Goal: Information Seeking & Learning: Learn about a topic

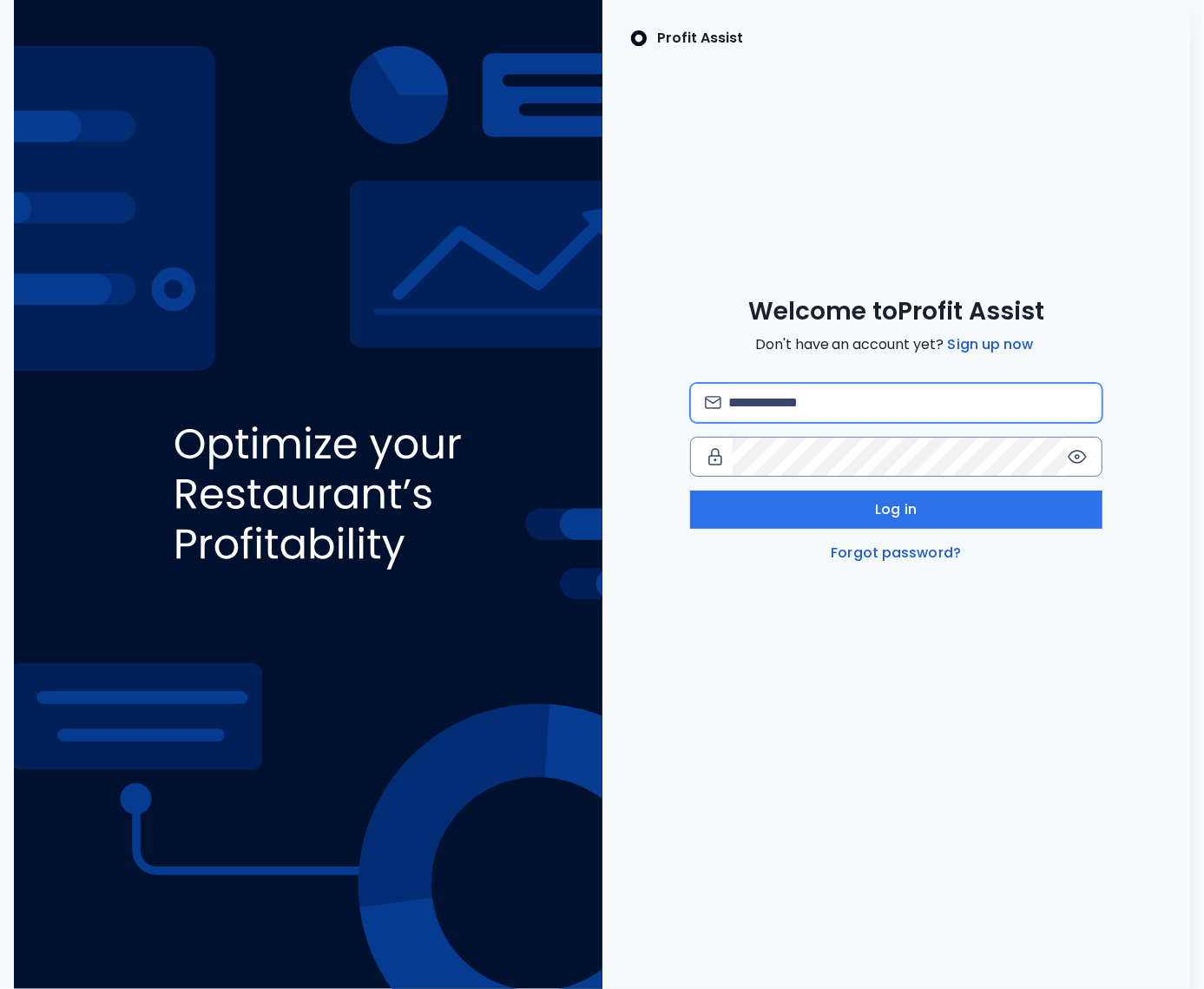
click at [791, 403] on input "email" at bounding box center [908, 403] width 359 height 39
type input "**********"
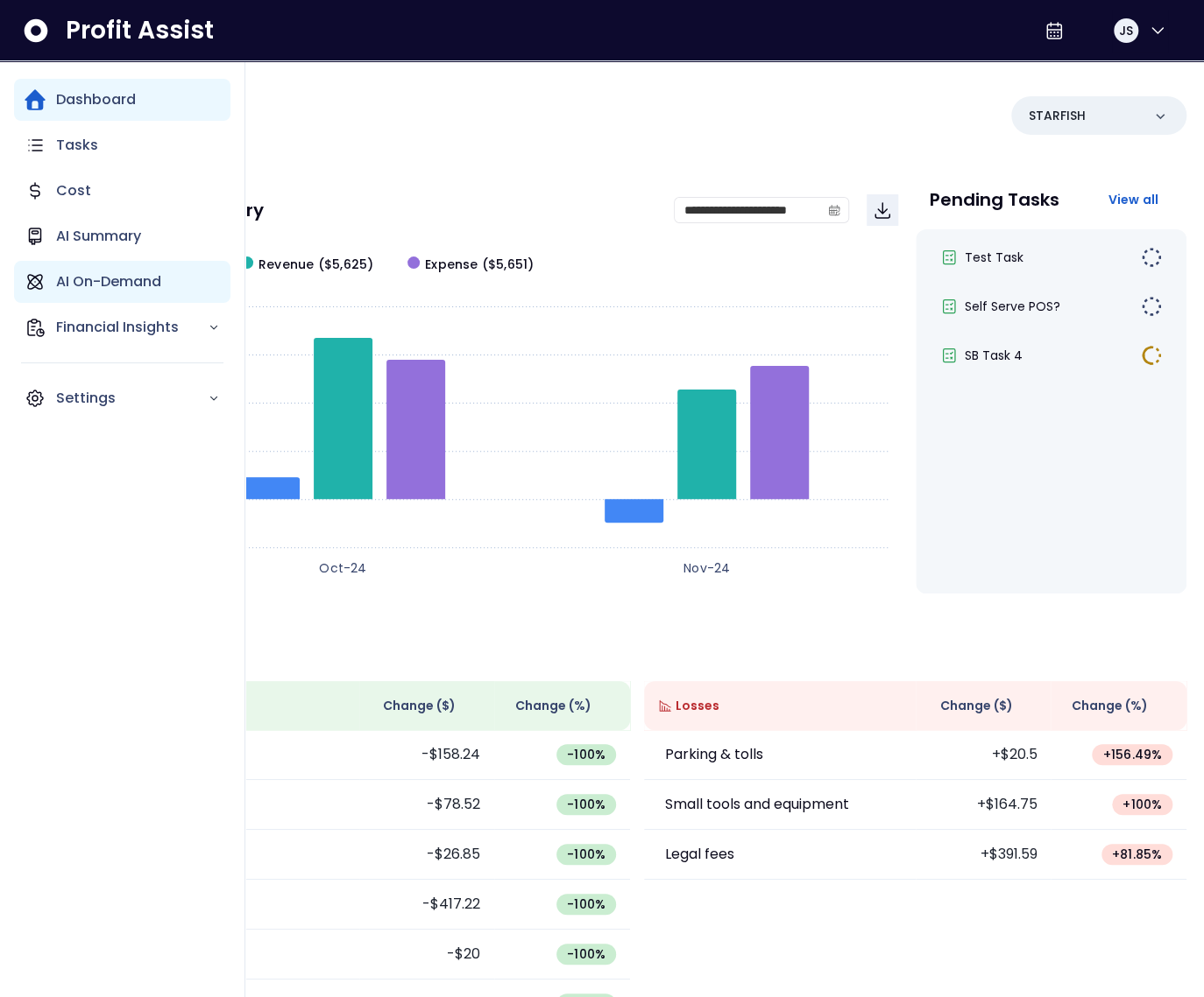
click at [56, 280] on p "AI On-Demand" at bounding box center [109, 282] width 105 height 21
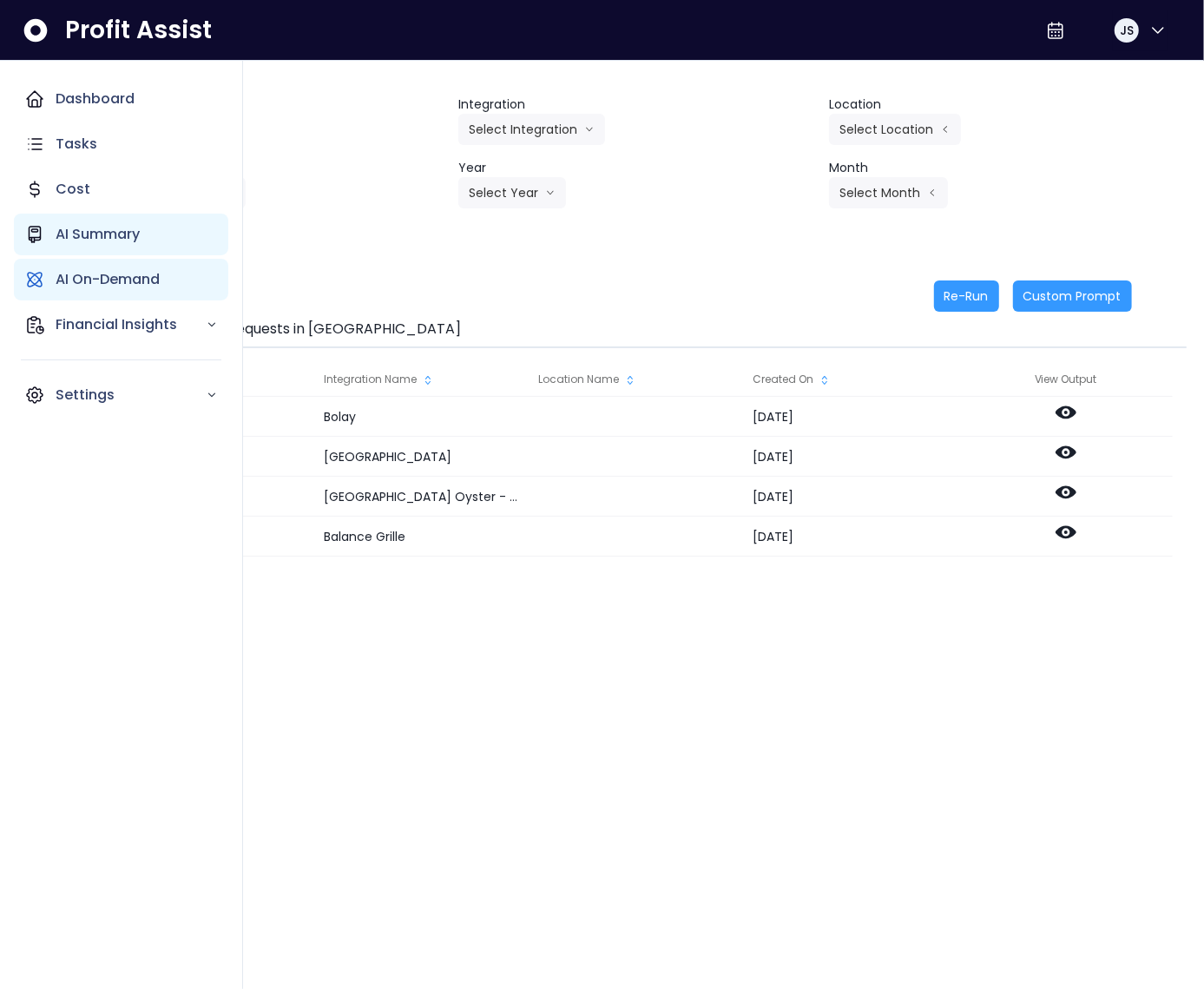
click at [74, 230] on p "AI Summary" at bounding box center [98, 235] width 84 height 21
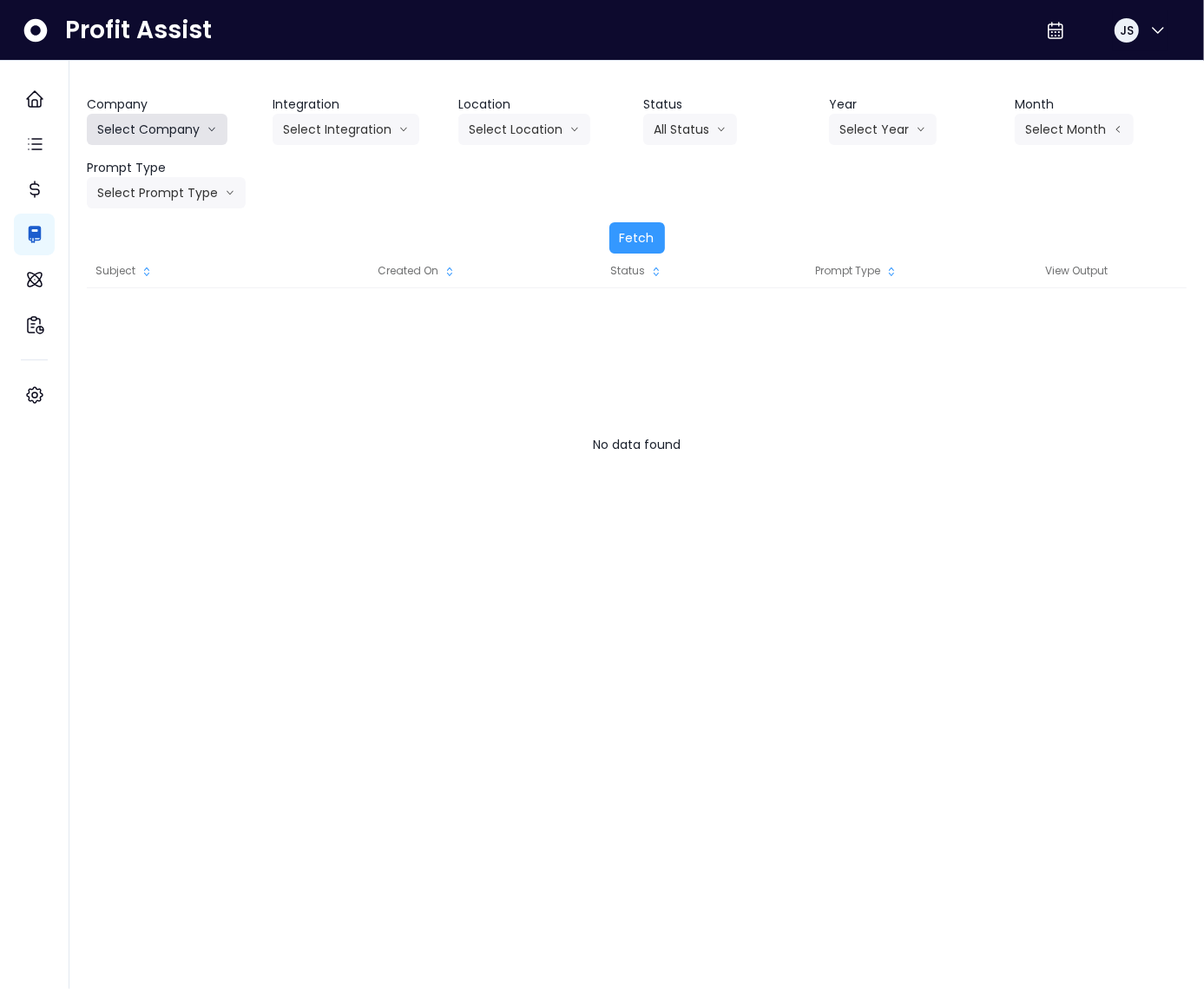
click at [179, 129] on button "Select Company" at bounding box center [157, 129] width 141 height 31
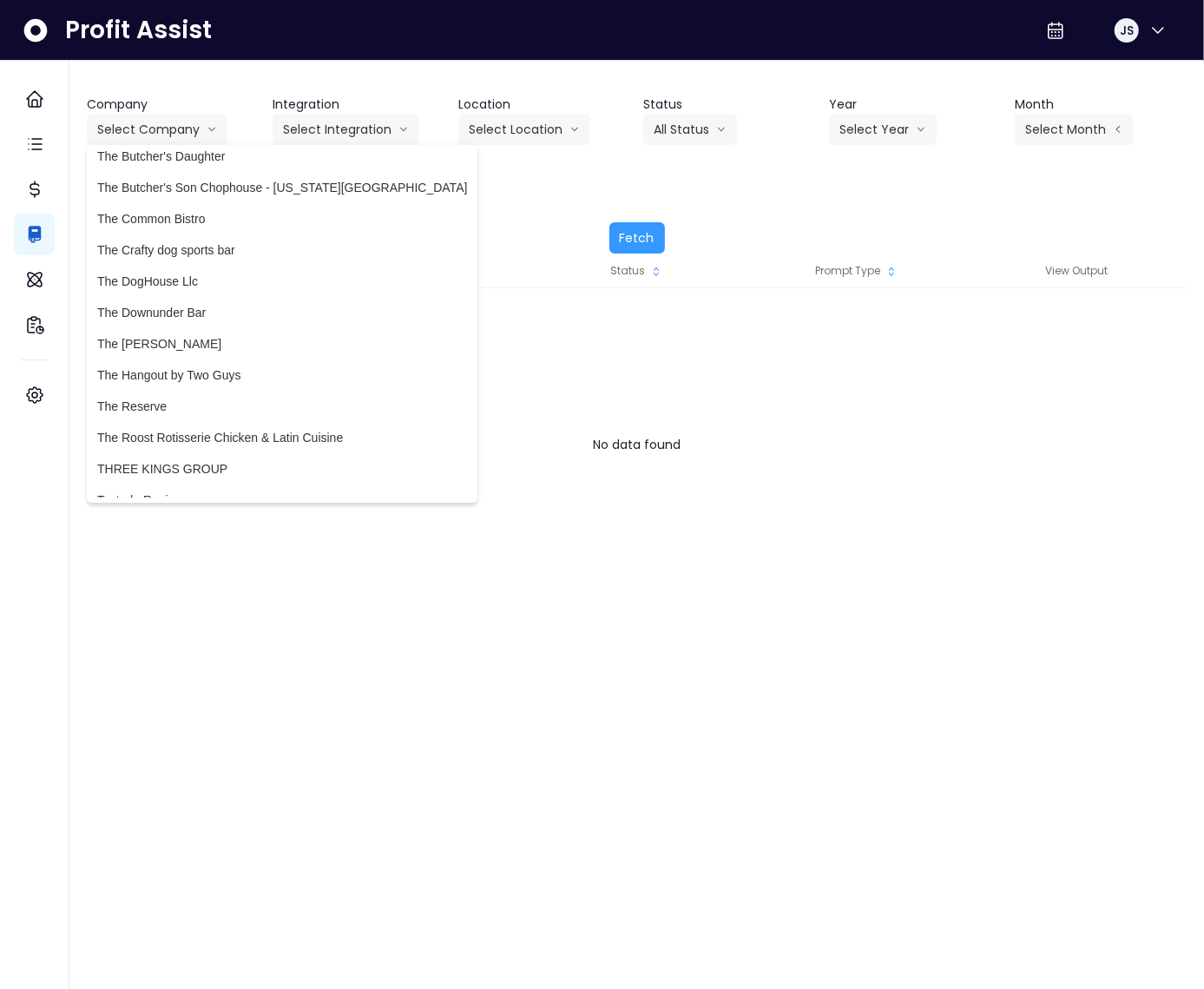
scroll to position [4748, 0]
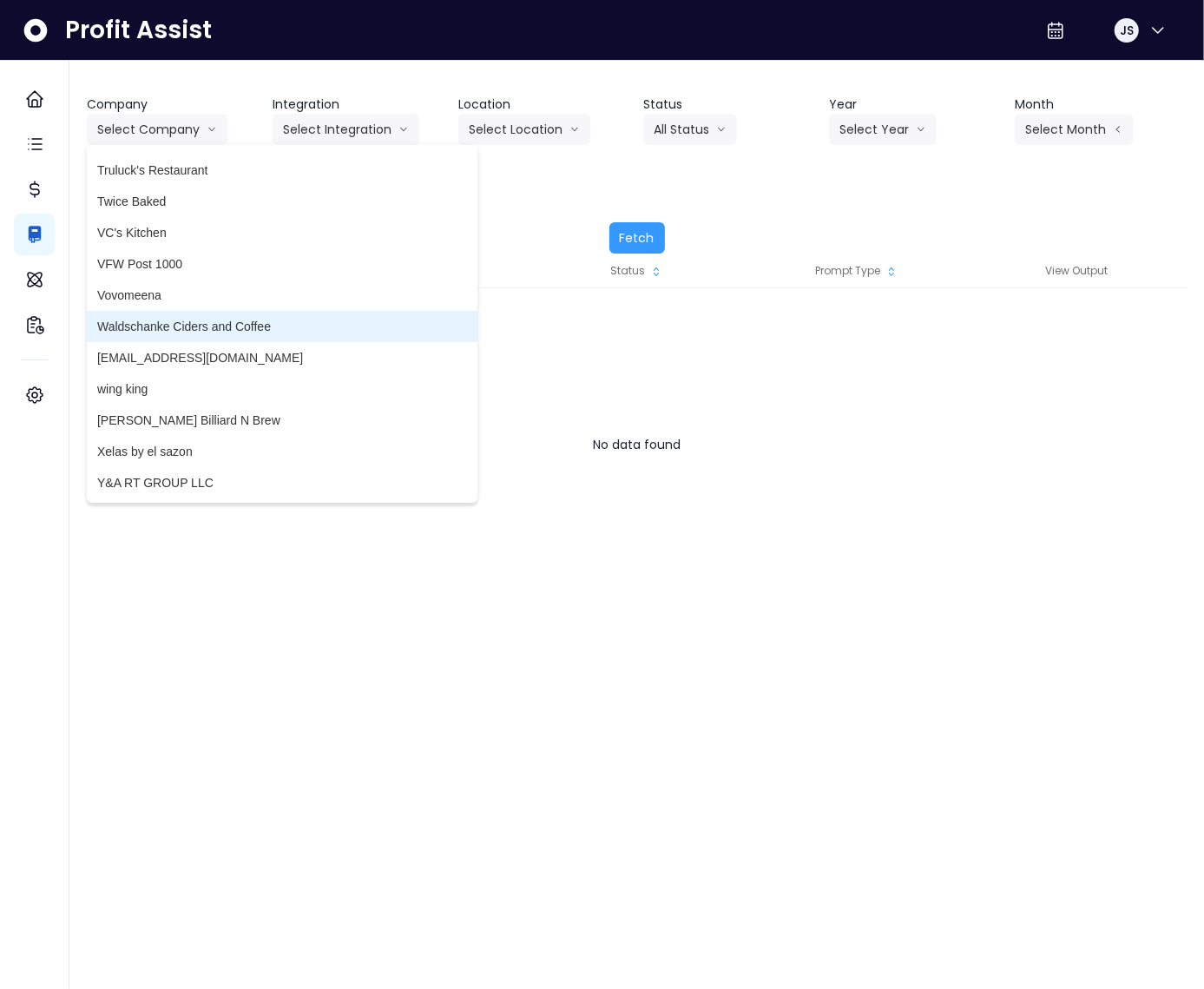
click at [184, 315] on li "Waldschanke Ciders and Coffee" at bounding box center [282, 326] width 391 height 31
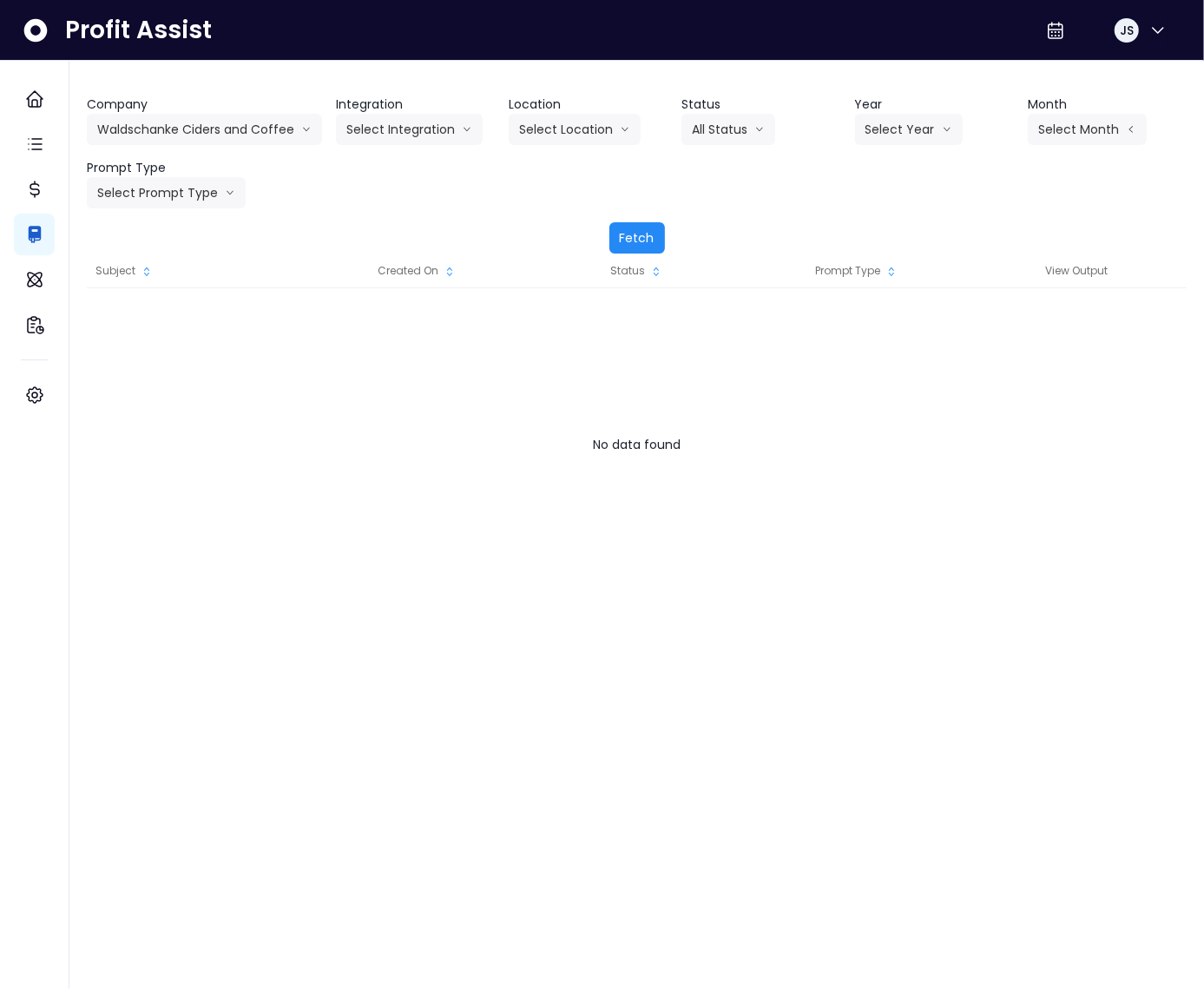
click at [640, 234] on button "Fetch" at bounding box center [637, 238] width 56 height 31
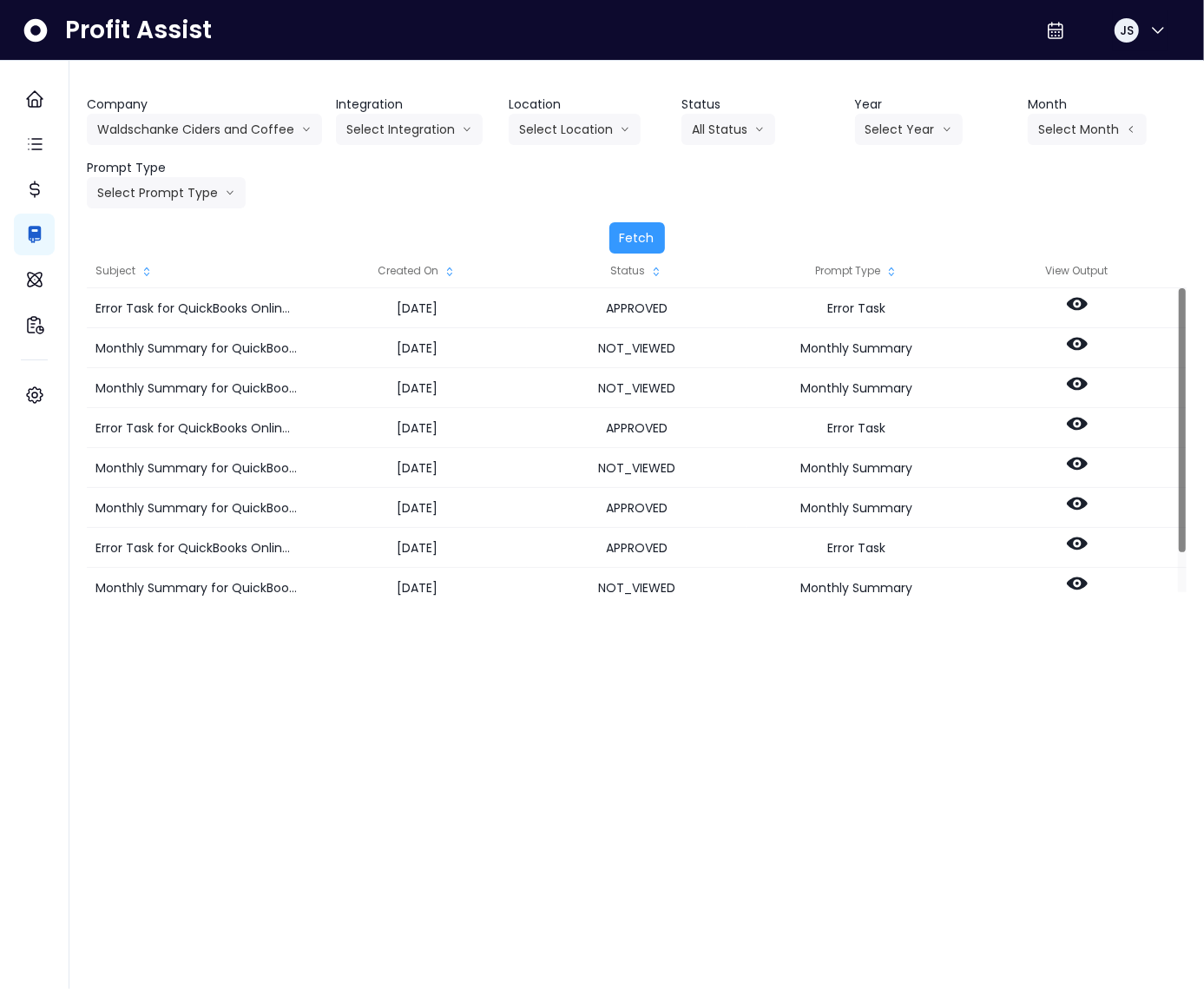
click at [392, 263] on div "Created On" at bounding box center [416, 271] width 220 height 35
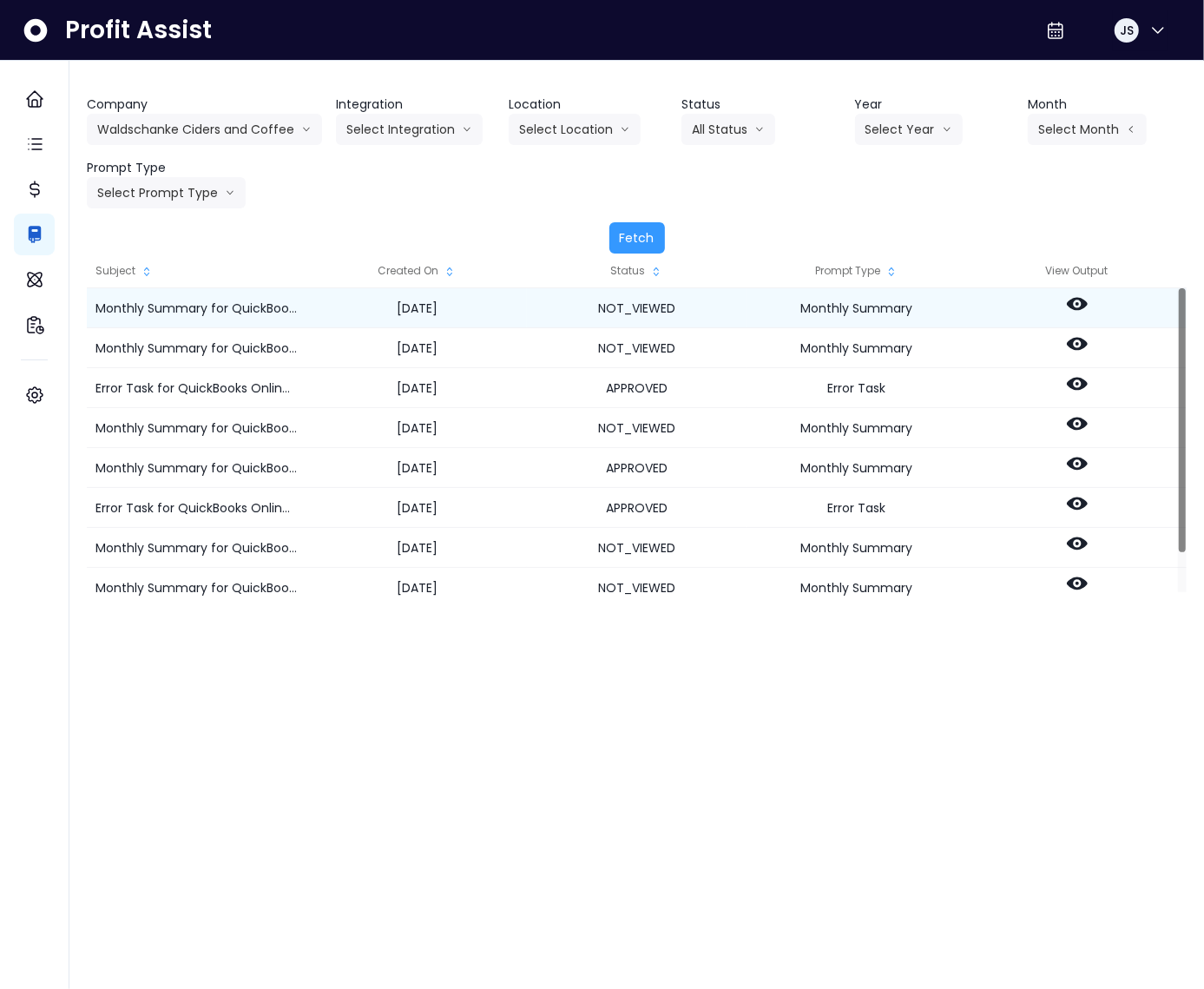
click at [1080, 303] on icon at bounding box center [1078, 304] width 21 height 21
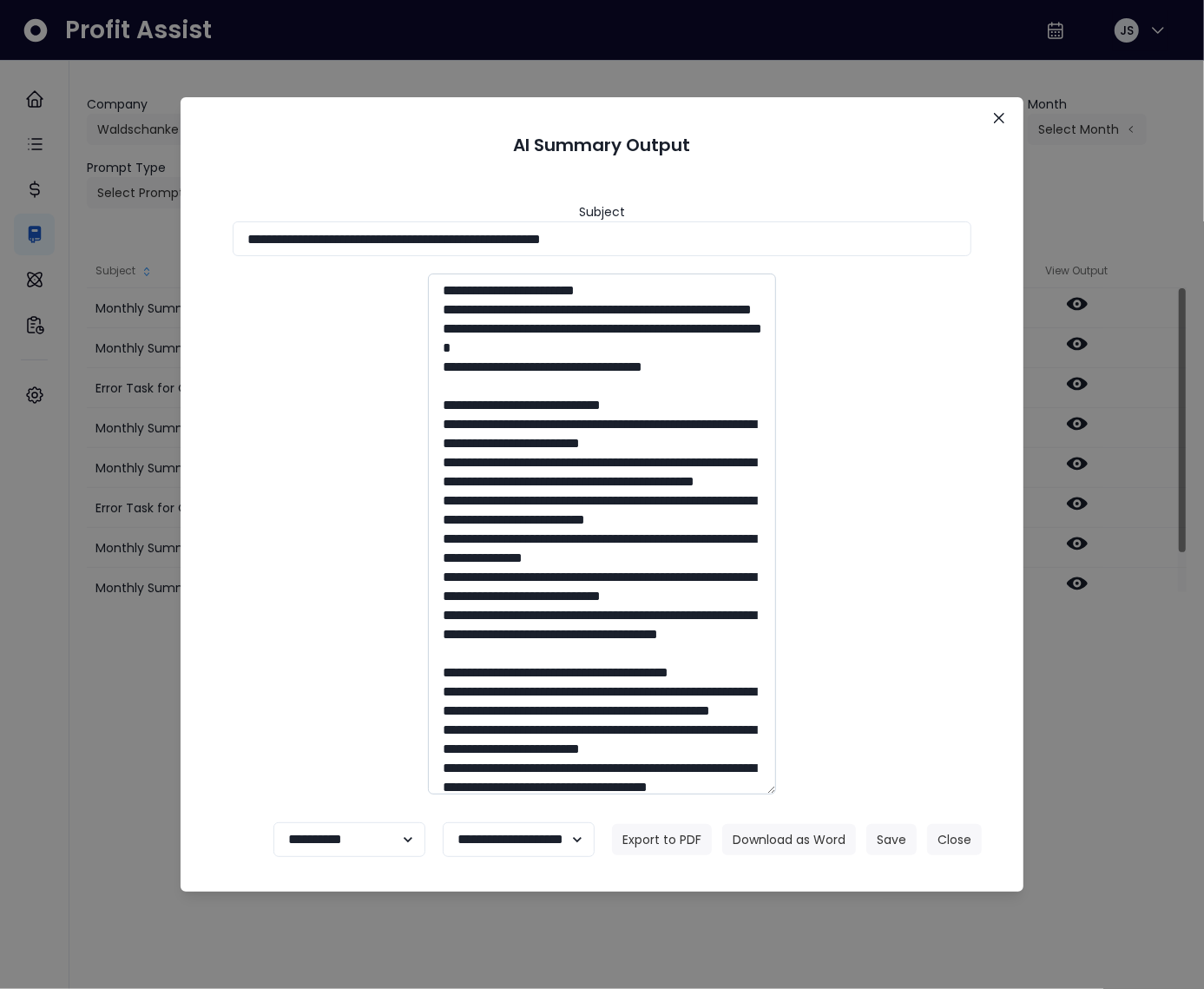
drag, startPoint x: 650, startPoint y: 531, endPoint x: 440, endPoint y: 502, distance: 212.0
click at [440, 502] on textarea at bounding box center [602, 534] width 349 height 522
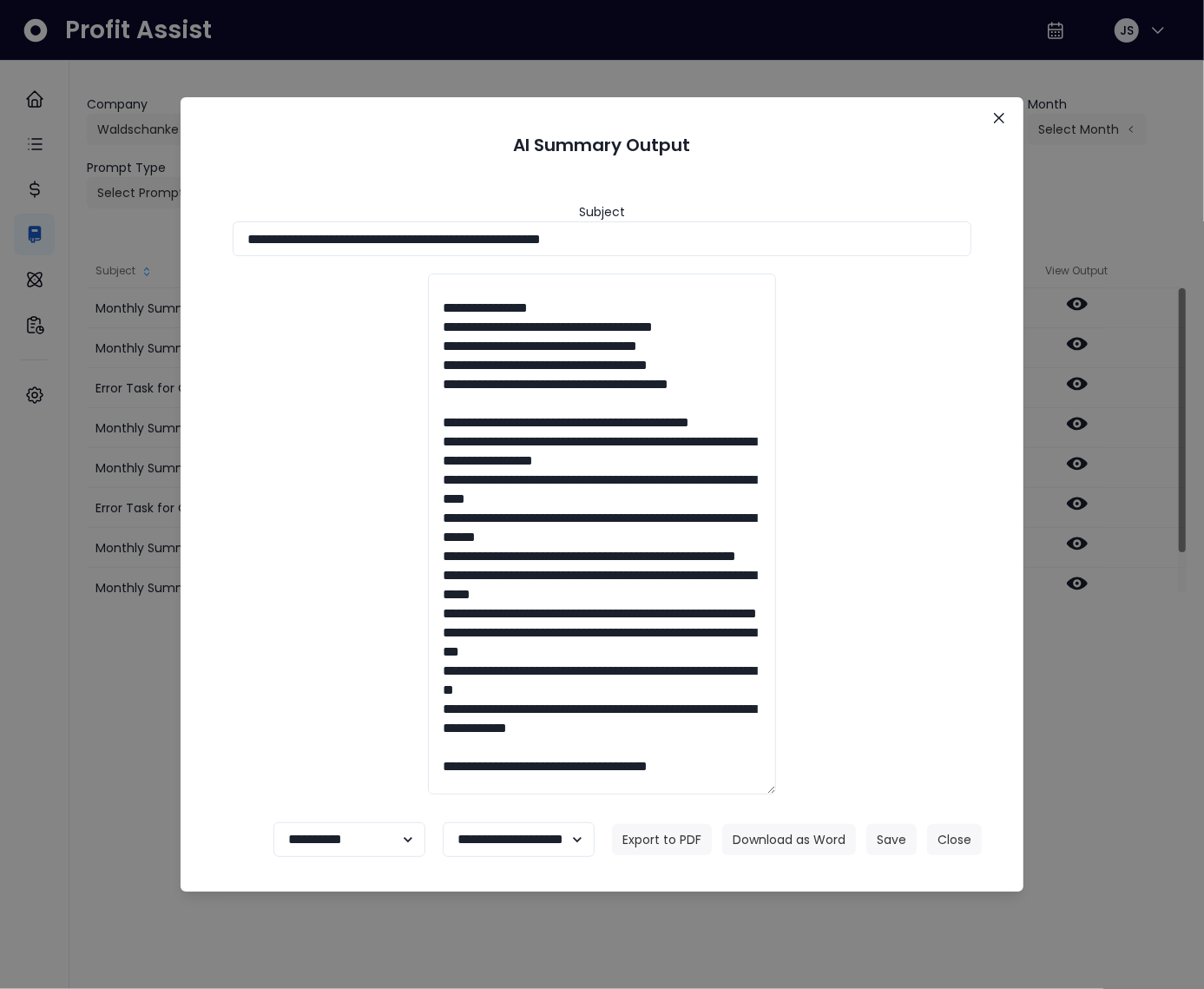
scroll to position [697, 0]
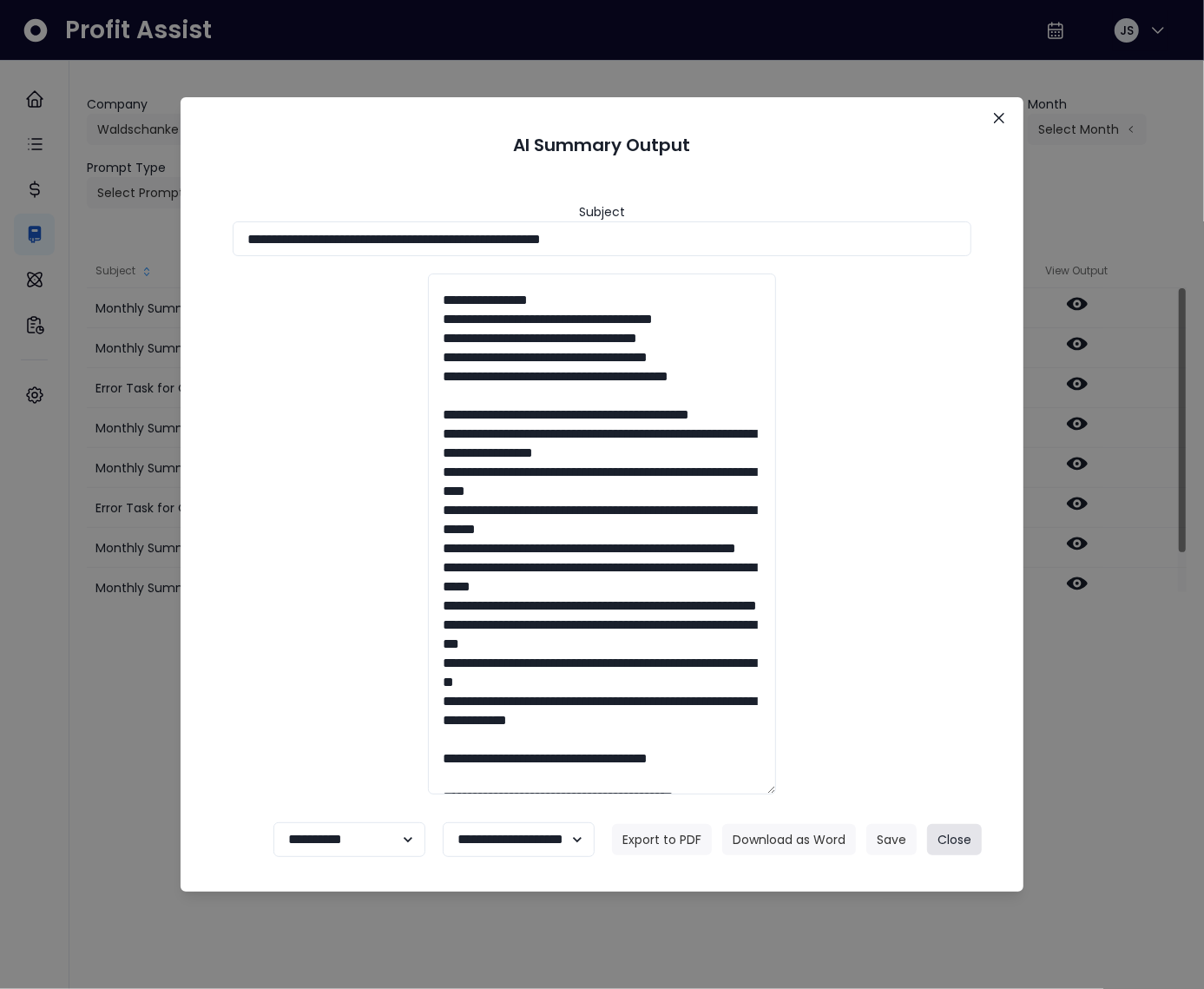
click at [961, 842] on button "Close" at bounding box center [954, 839] width 55 height 31
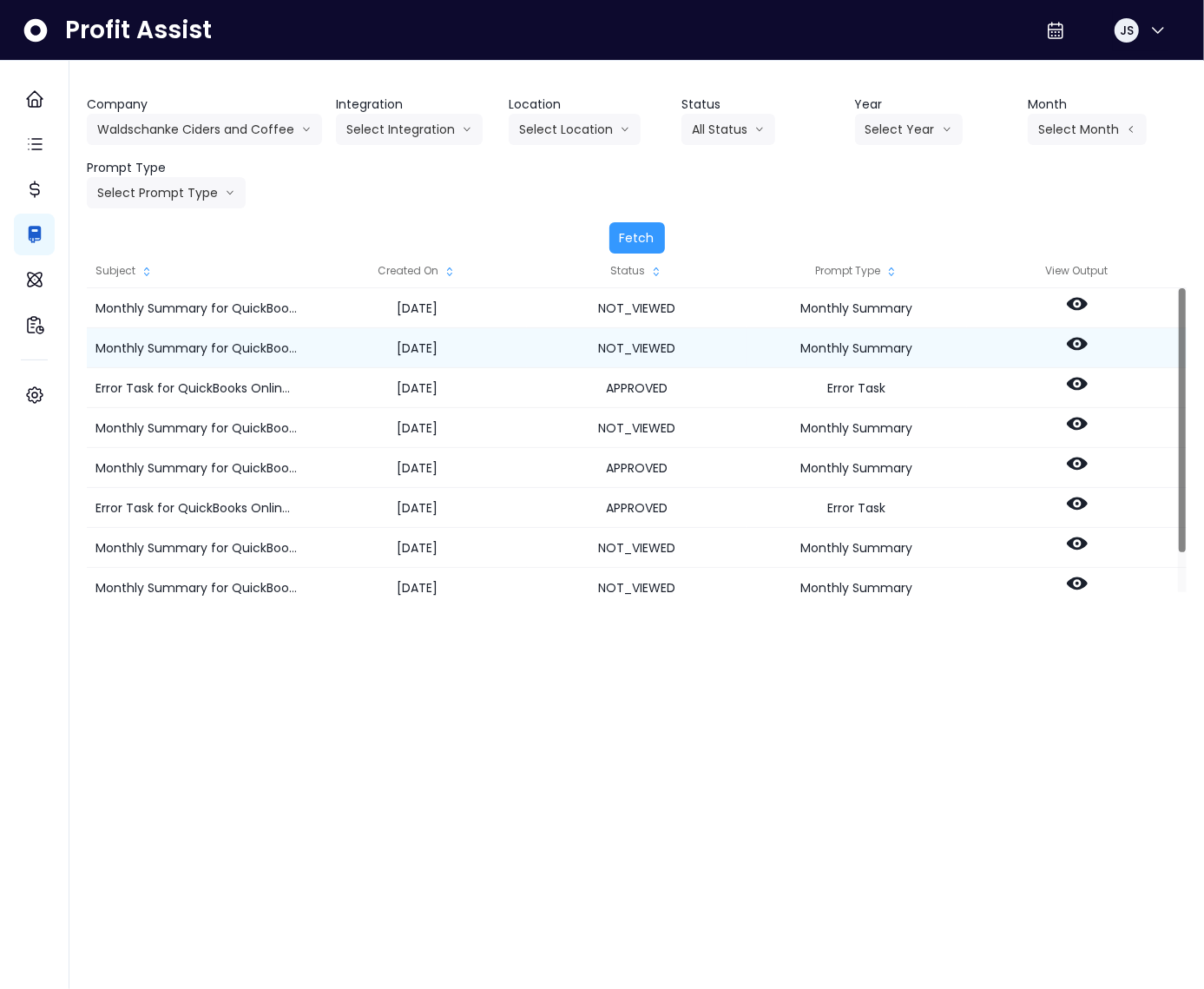
click at [1082, 347] on icon at bounding box center [1078, 344] width 21 height 13
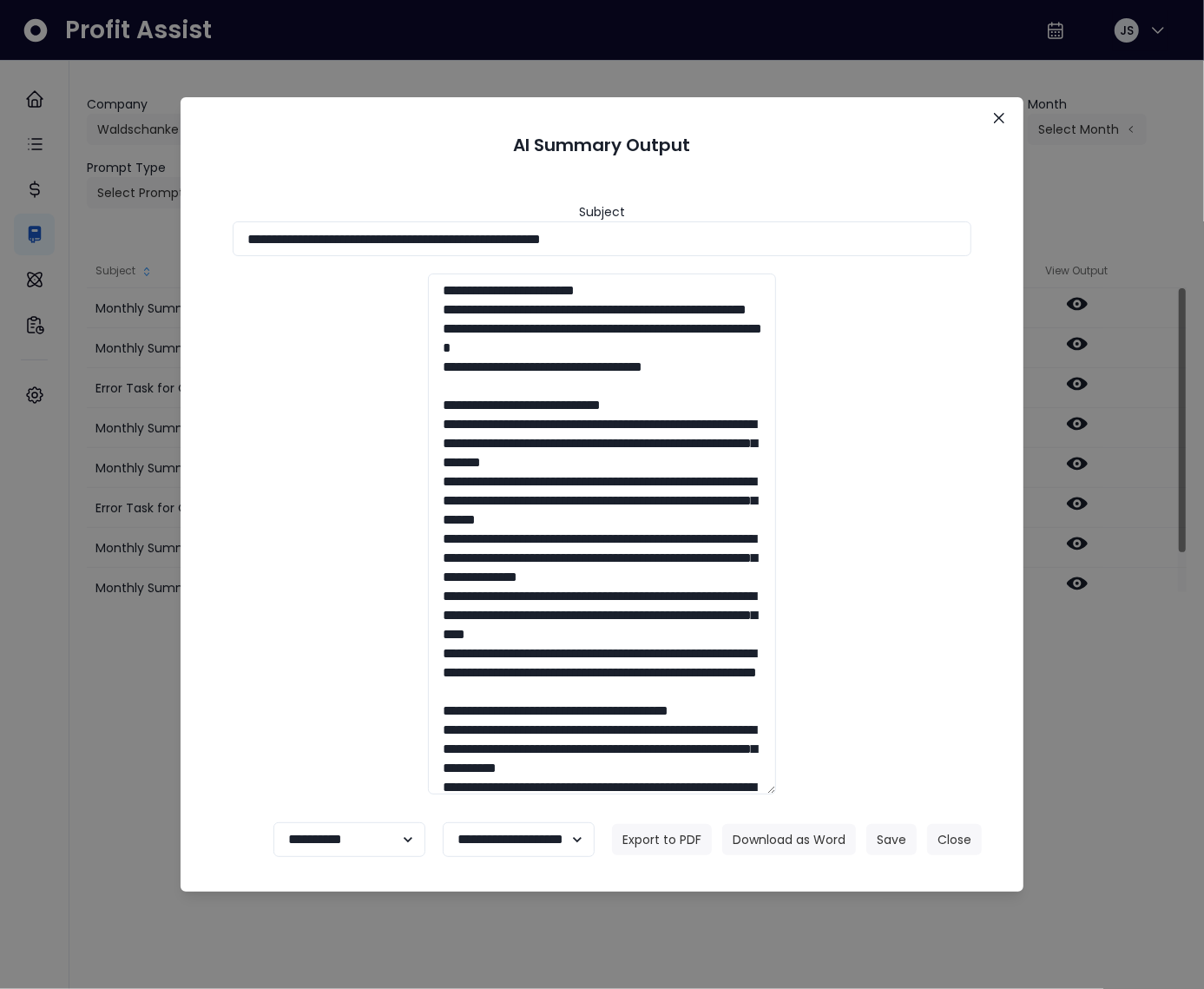
click at [149, 454] on div "**********" at bounding box center [602, 494] width 1204 height 989
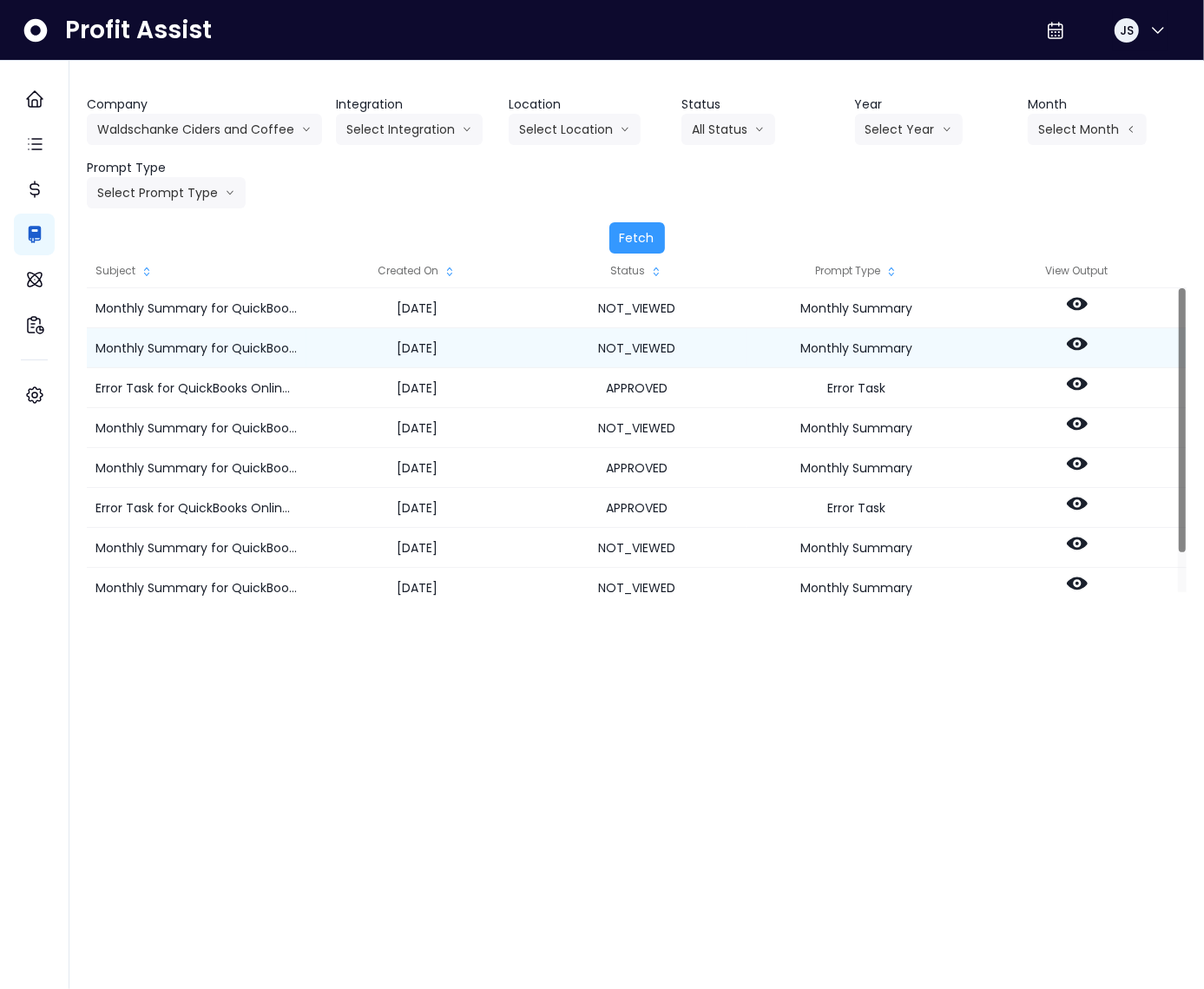
click at [1074, 346] on icon at bounding box center [1078, 344] width 21 height 21
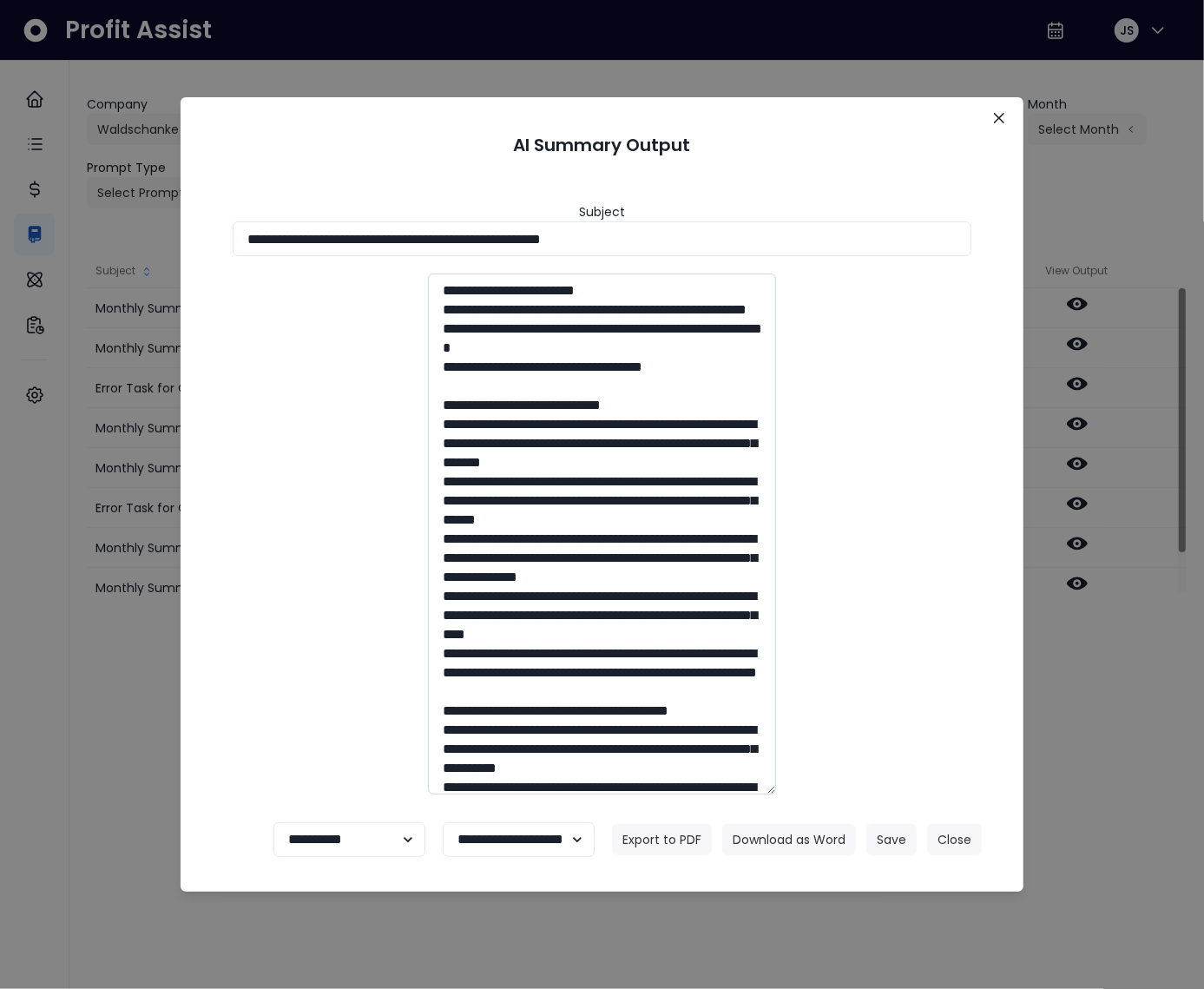
click at [639, 463] on textarea at bounding box center [602, 534] width 349 height 522
click at [450, 482] on textarea at bounding box center [602, 534] width 349 height 522
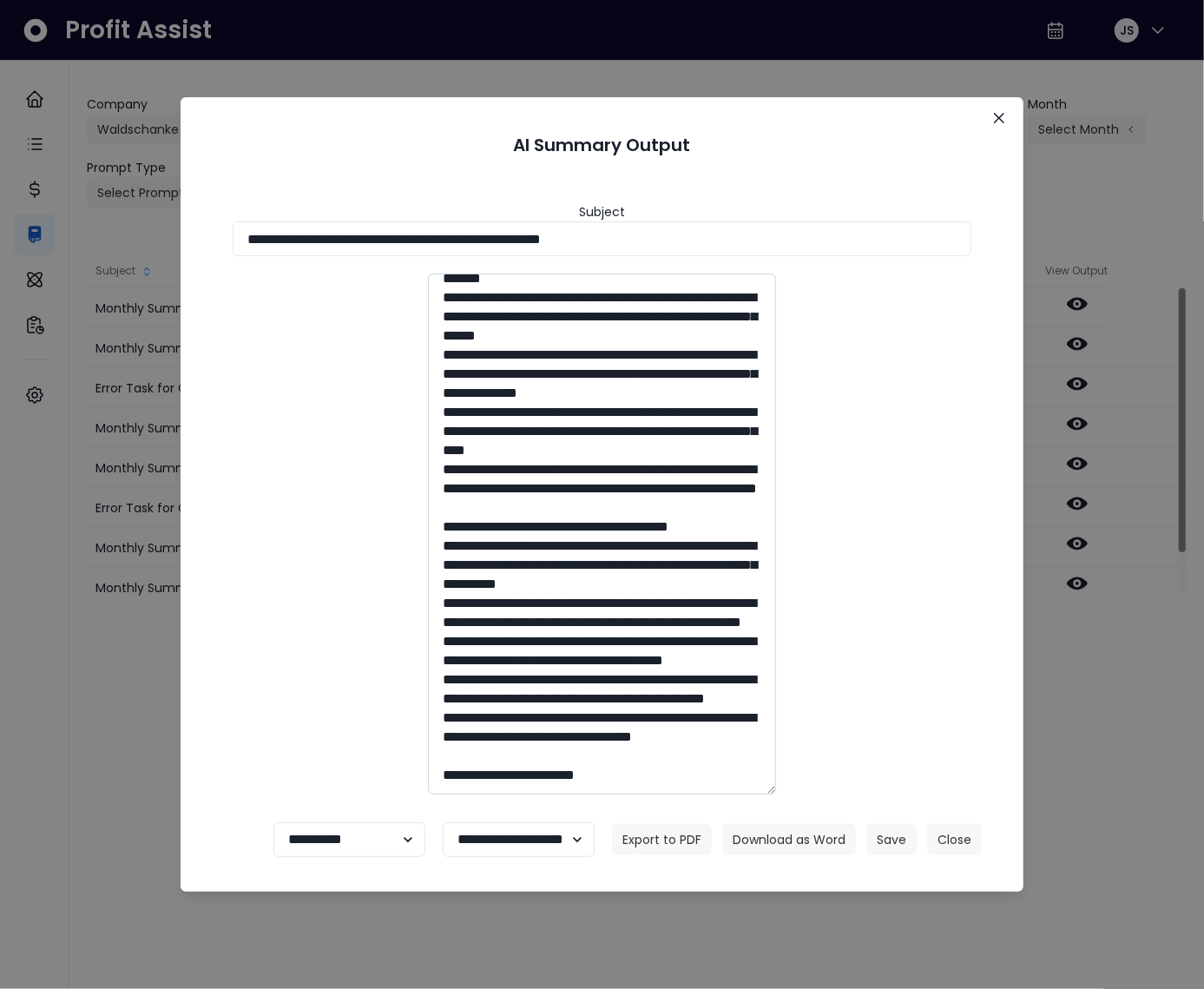
scroll to position [262, 0]
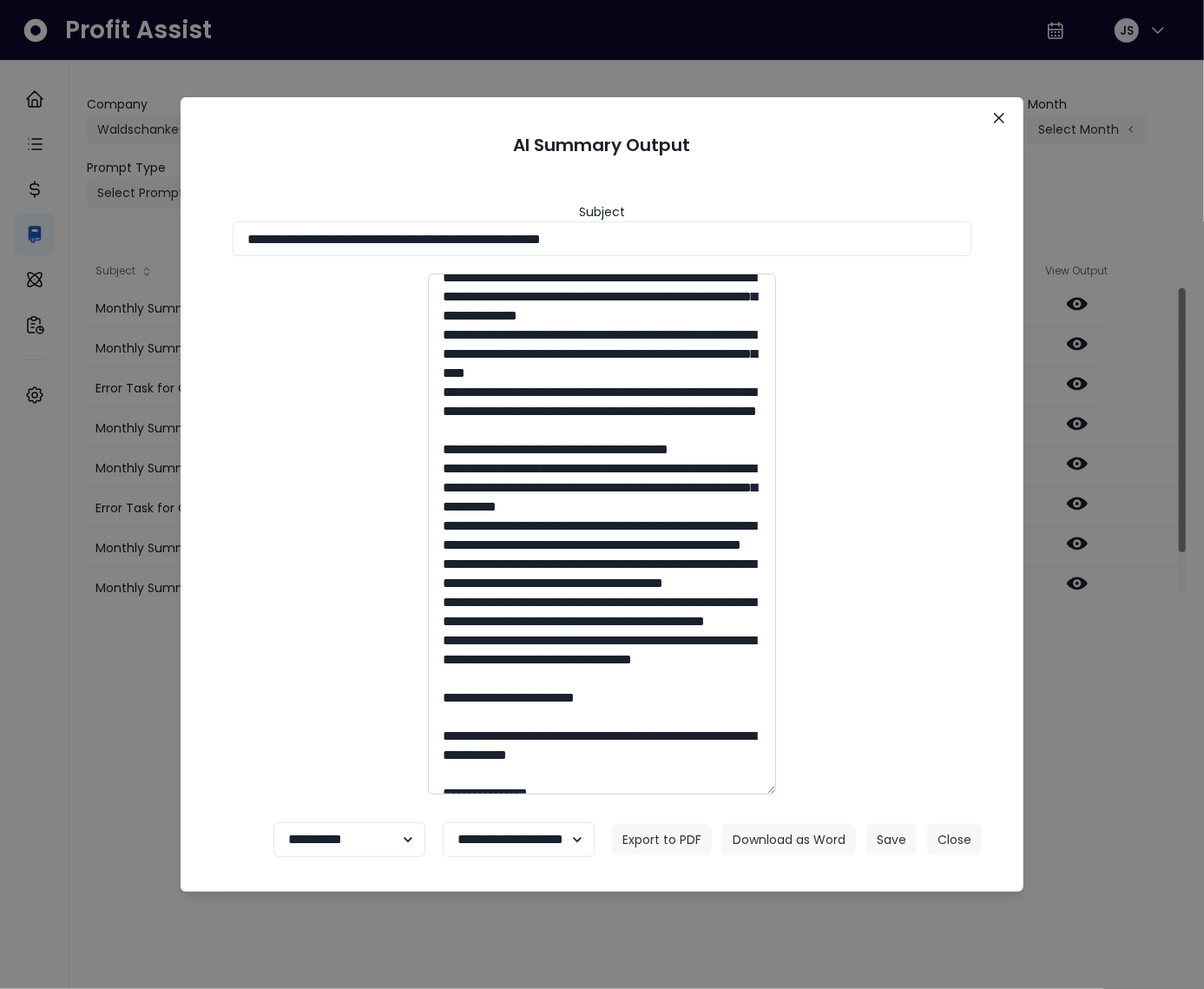
drag, startPoint x: 538, startPoint y: 656, endPoint x: 527, endPoint y: 650, distance: 12.5
click at [530, 651] on textarea at bounding box center [602, 534] width 349 height 522
click at [493, 640] on textarea at bounding box center [602, 534] width 349 height 522
click at [947, 849] on button "Close" at bounding box center [954, 839] width 55 height 31
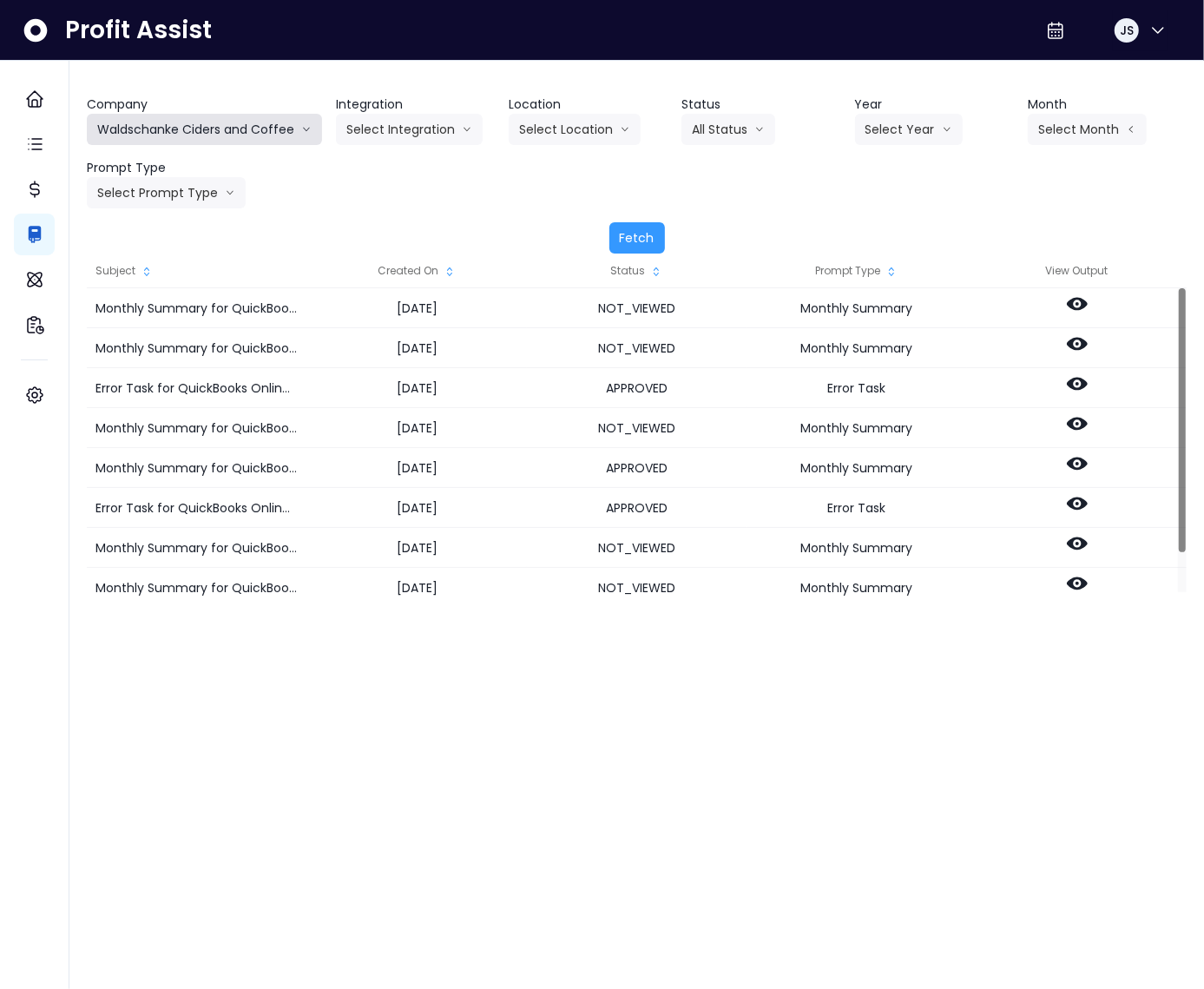
click at [245, 133] on button "Waldschanke Ciders and Coffee" at bounding box center [205, 129] width 236 height 31
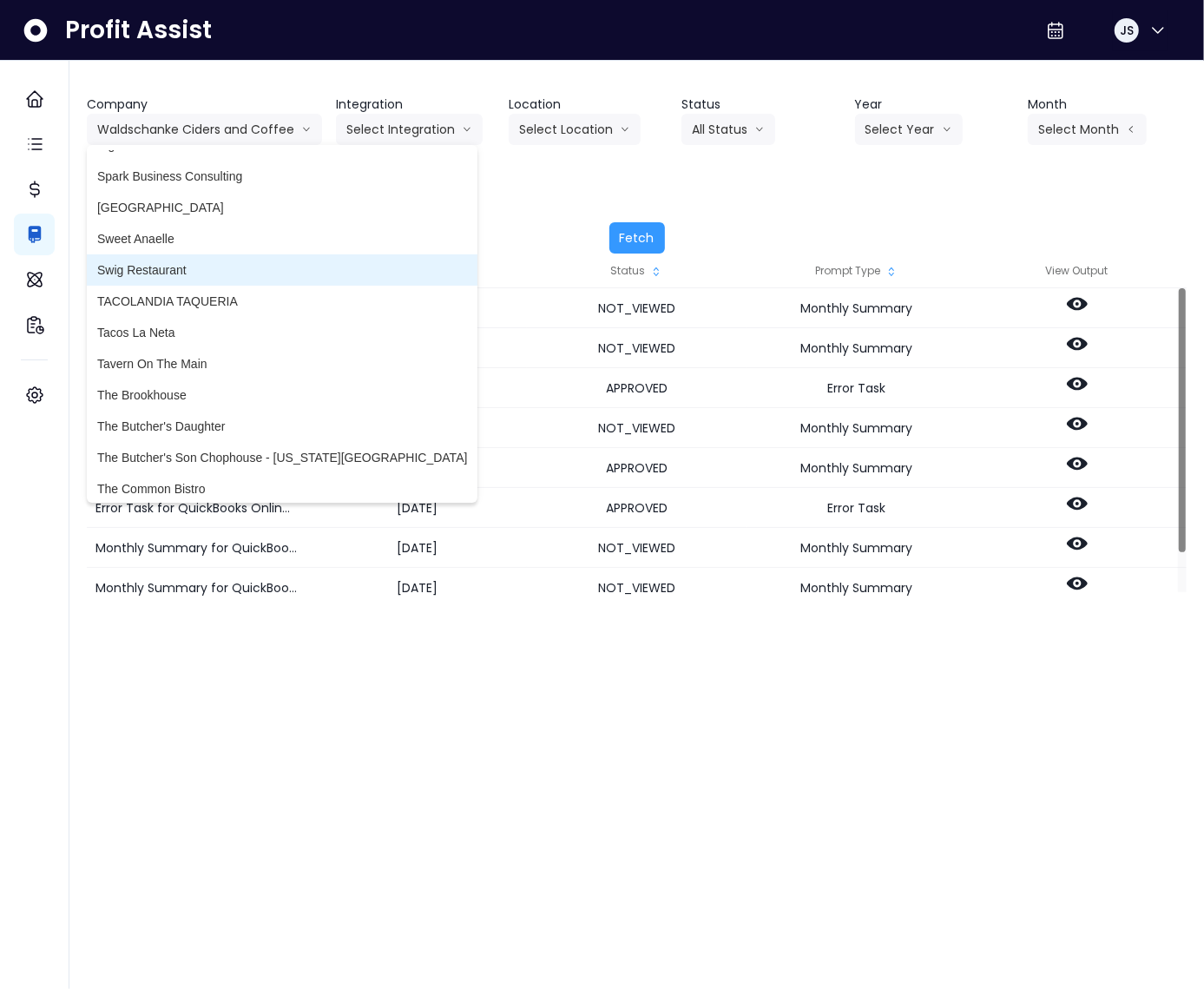
scroll to position [4051, 0]
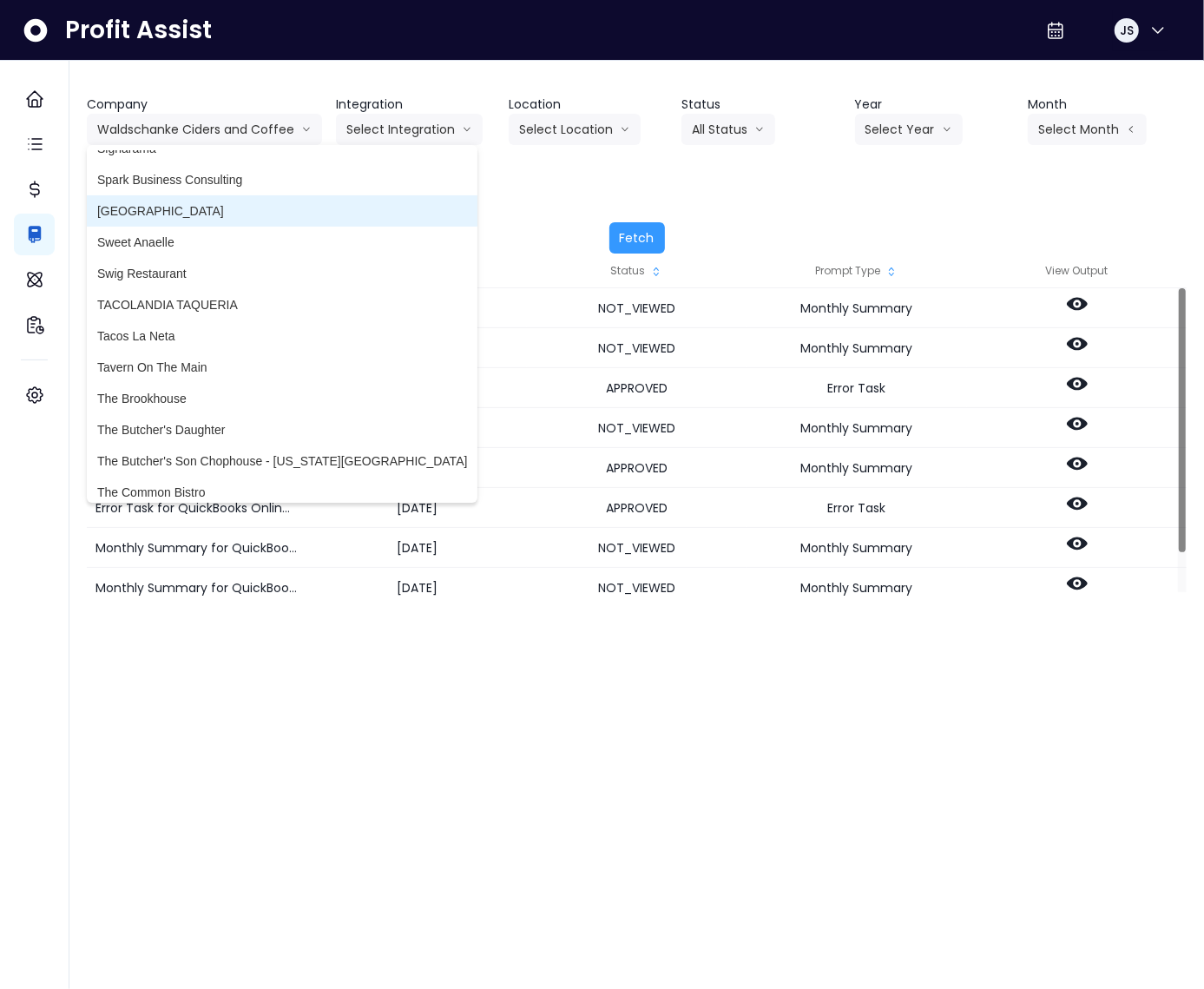
click at [155, 220] on li "[GEOGRAPHIC_DATA]" at bounding box center [282, 211] width 391 height 31
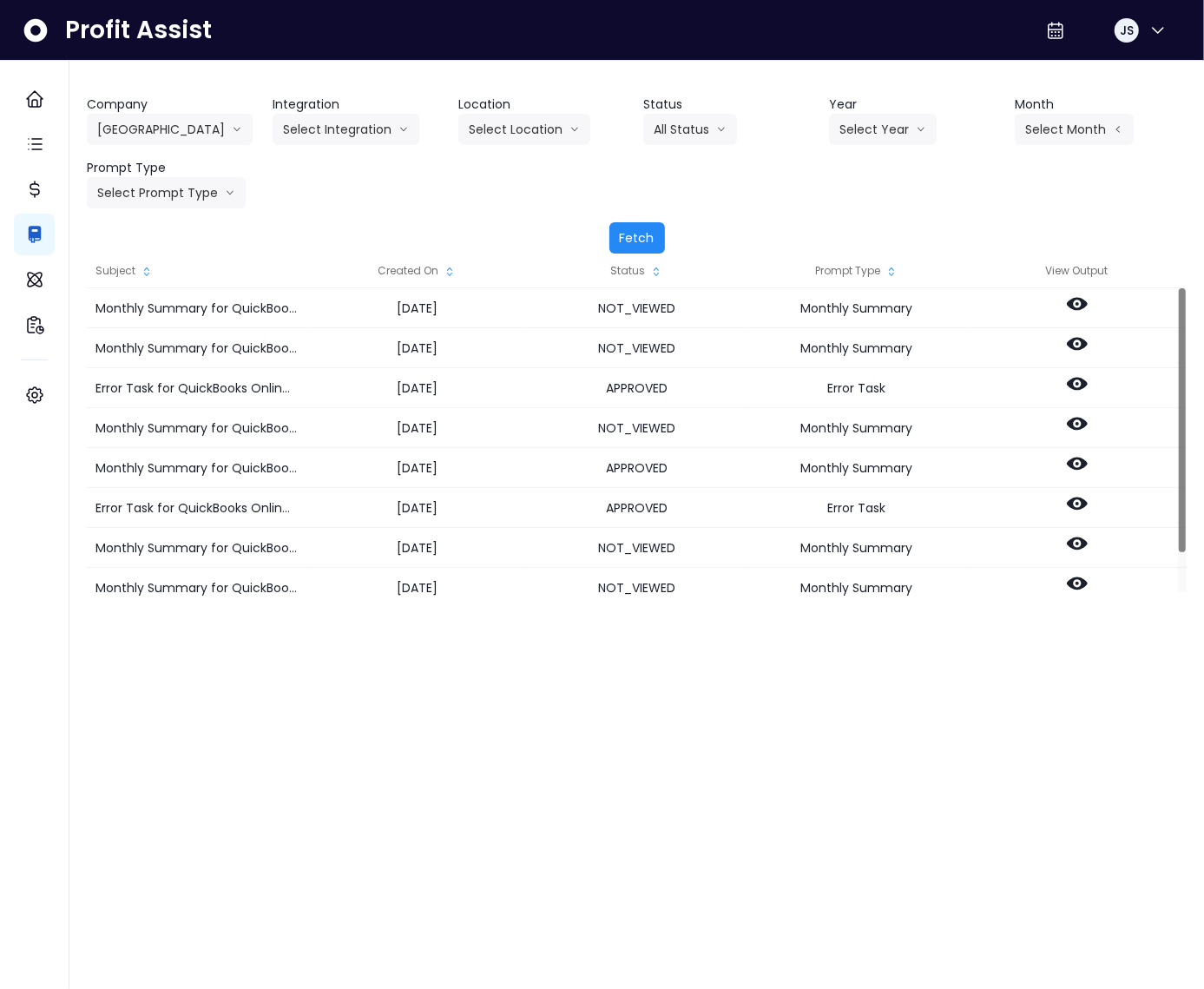
click at [663, 238] on div "Fetch" at bounding box center [636, 238] width 1100 height 31
click at [637, 239] on button "Fetch" at bounding box center [637, 238] width 56 height 31
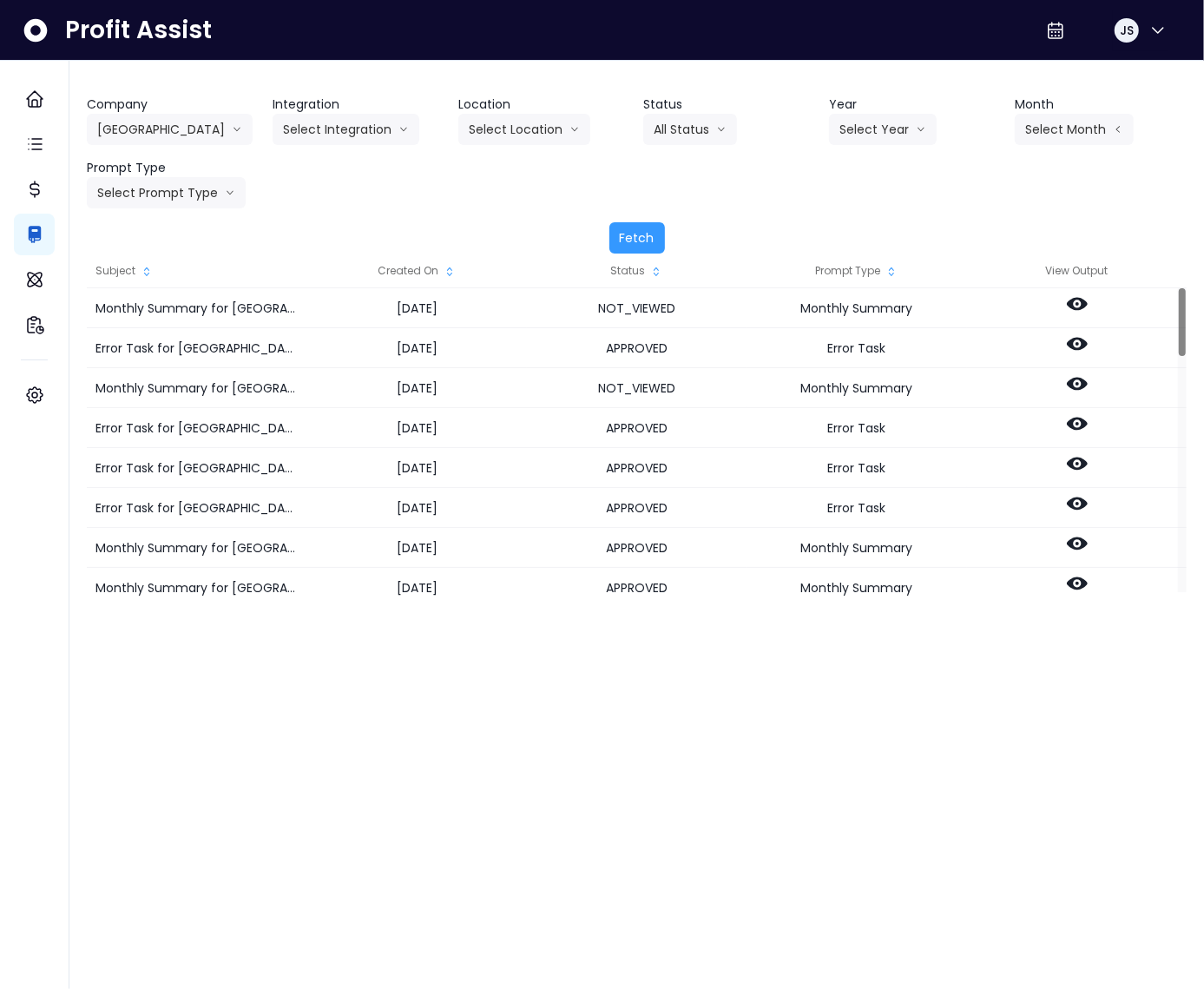
click at [427, 268] on div "Created On" at bounding box center [416, 271] width 220 height 35
click at [426, 269] on div "Created On" at bounding box center [416, 271] width 220 height 35
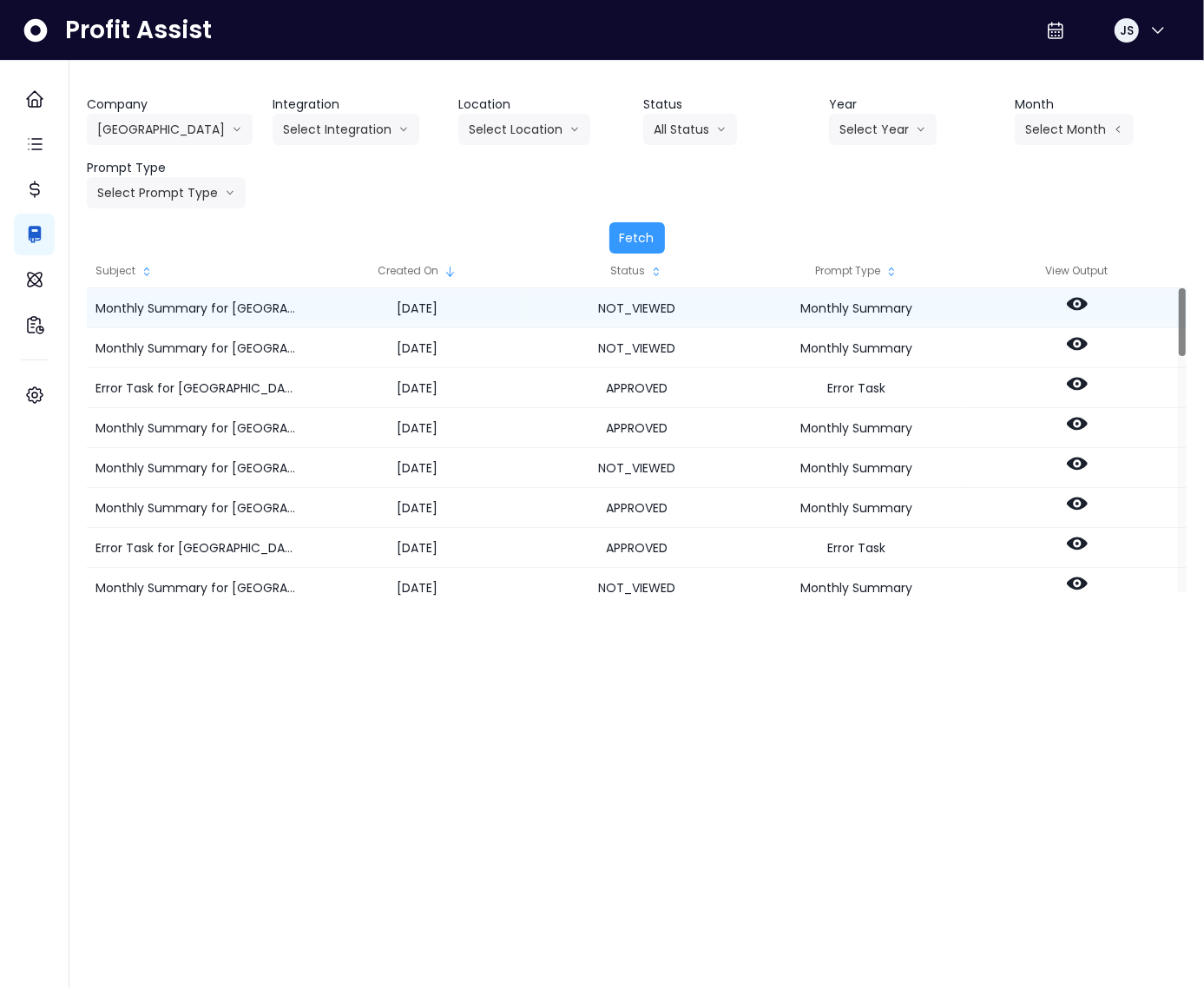
click at [1078, 309] on icon at bounding box center [1078, 303] width 21 height 13
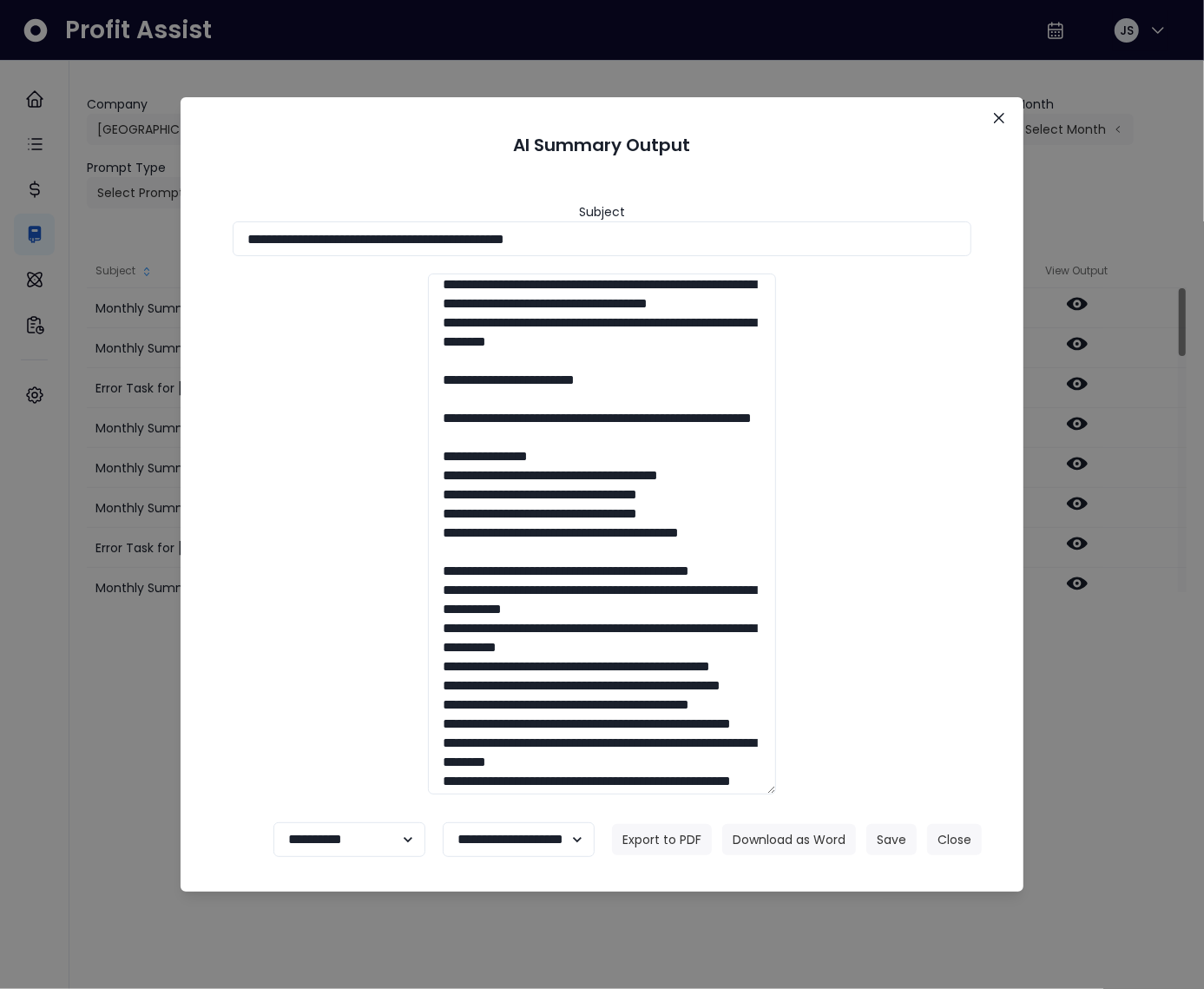
scroll to position [532, 0]
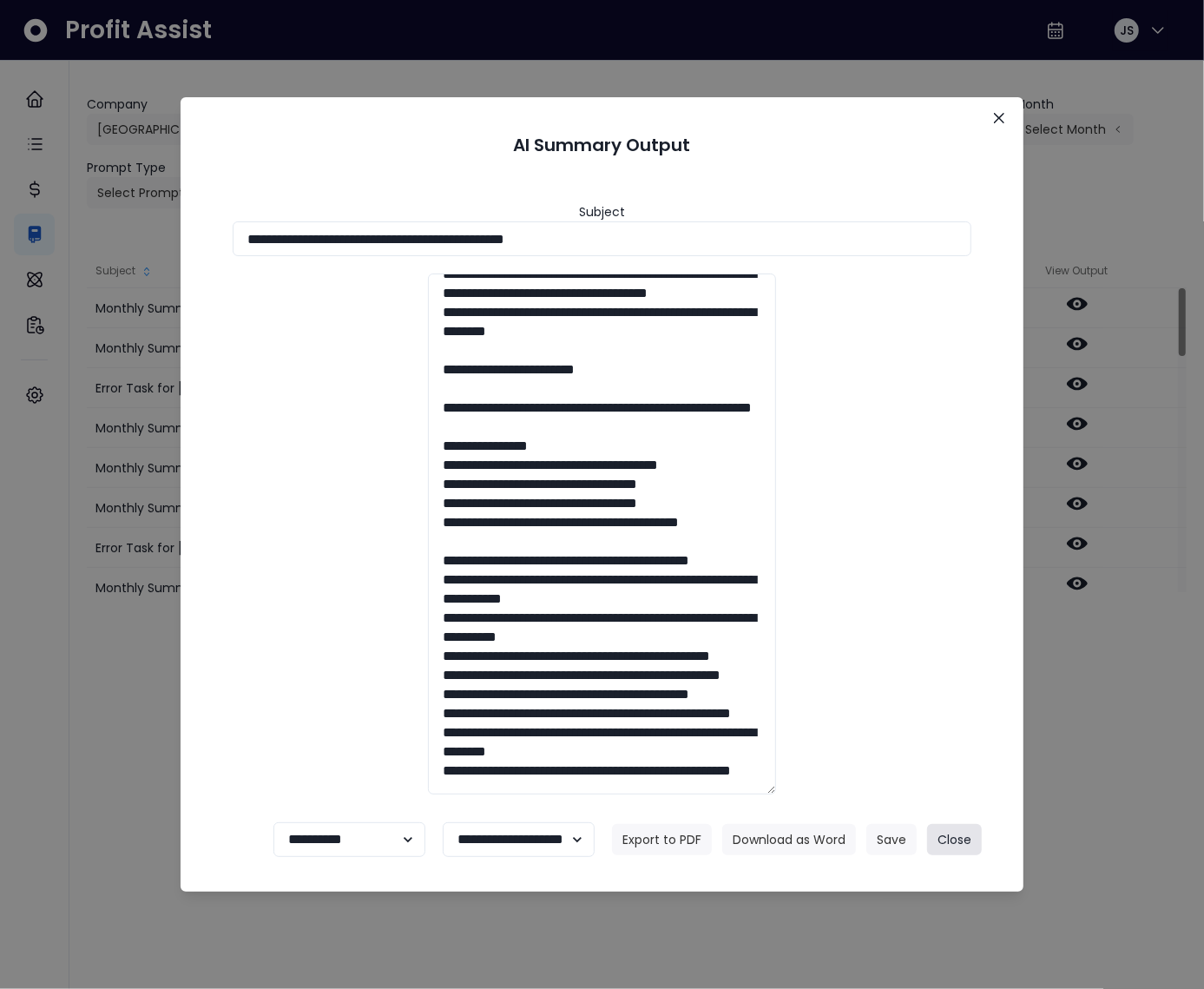
click at [966, 835] on button "Close" at bounding box center [954, 839] width 55 height 31
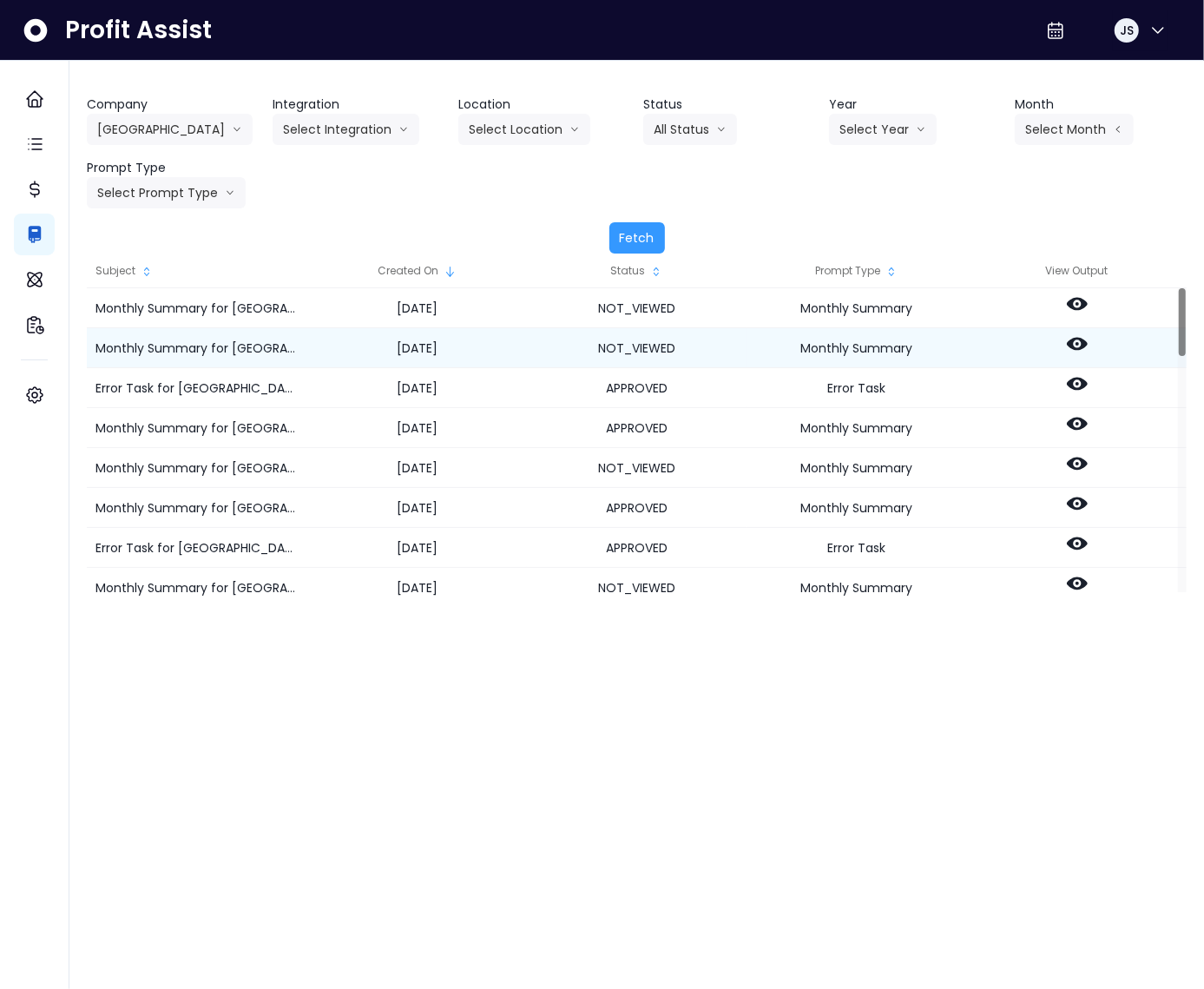
click at [1079, 344] on icon at bounding box center [1078, 344] width 21 height 21
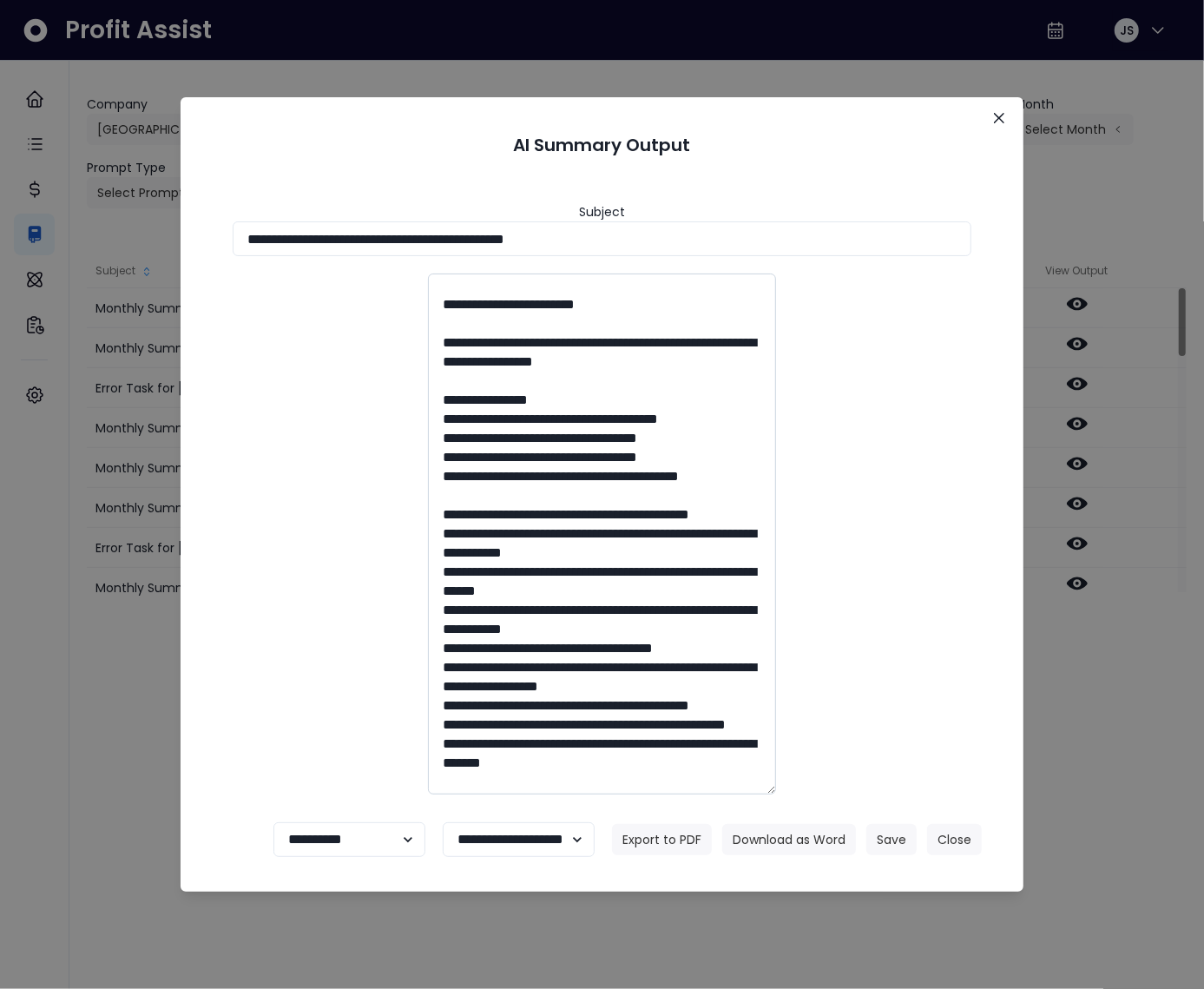
scroll to position [701, 0]
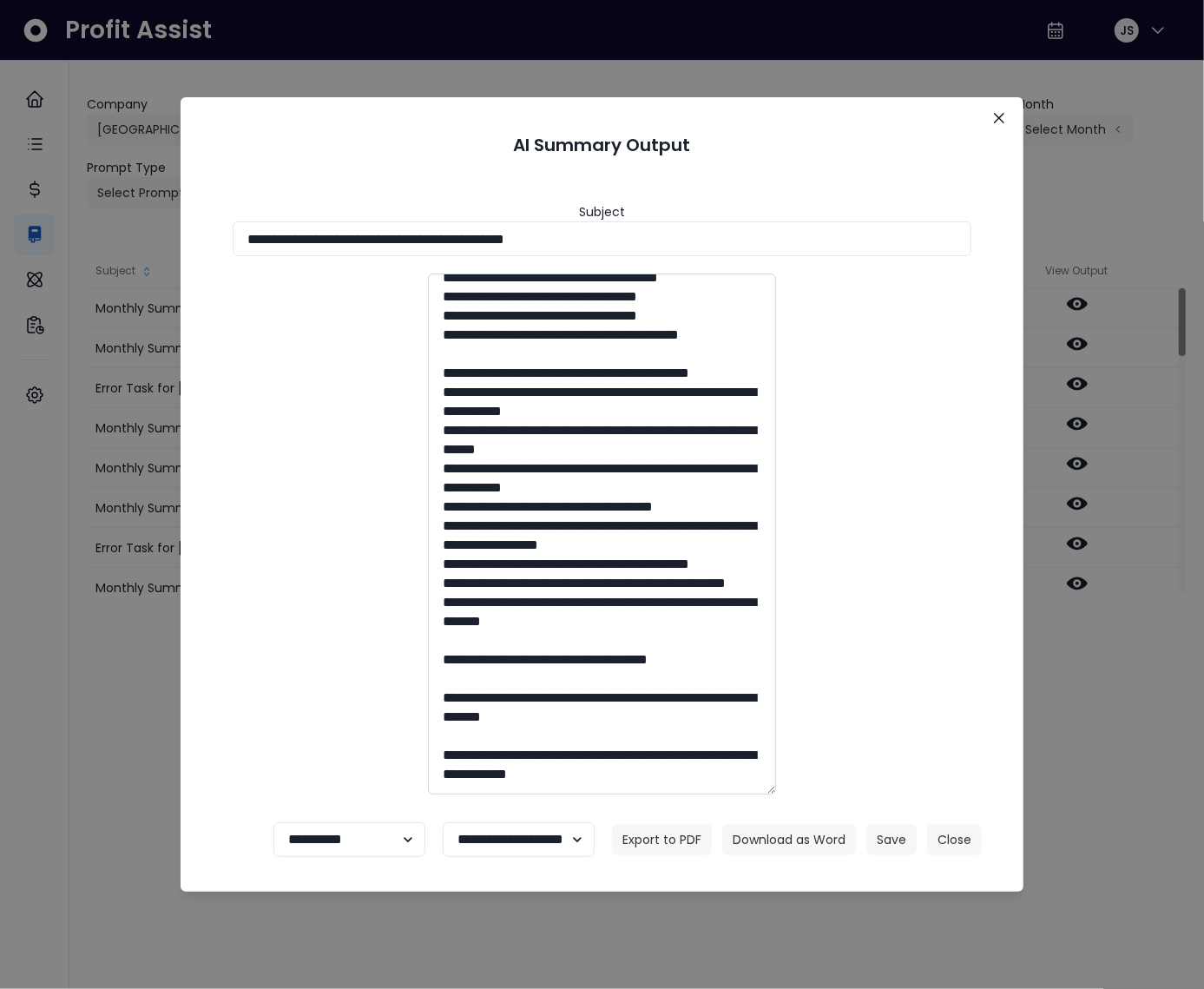
drag, startPoint x: 490, startPoint y: 428, endPoint x: 579, endPoint y: 451, distance: 91.9
click at [579, 451] on textarea at bounding box center [602, 534] width 349 height 522
click at [619, 566] on textarea at bounding box center [602, 534] width 349 height 522
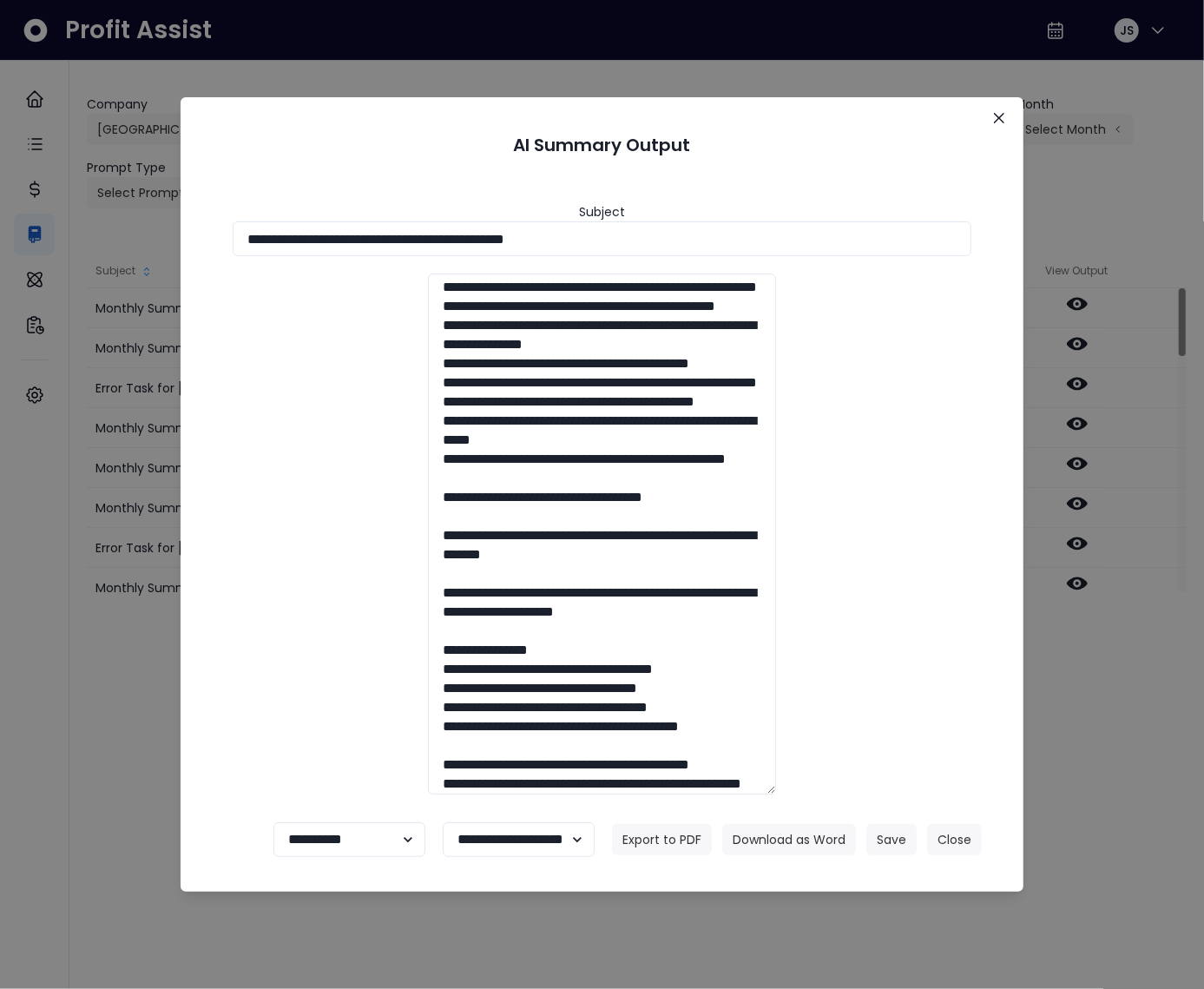
scroll to position [1936, 0]
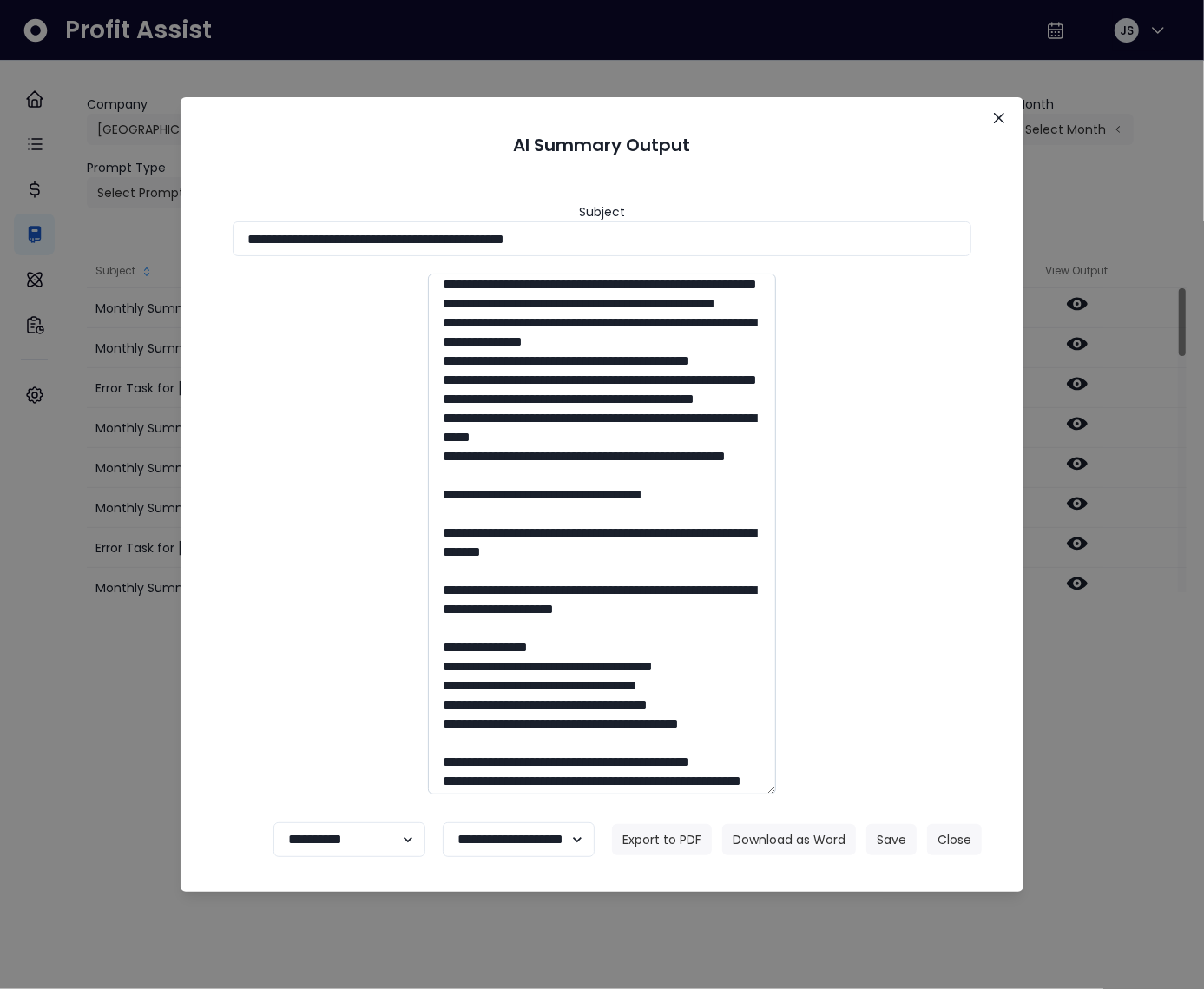
click at [631, 590] on textarea at bounding box center [602, 534] width 349 height 522
click at [135, 560] on div "**********" at bounding box center [602, 494] width 1204 height 989
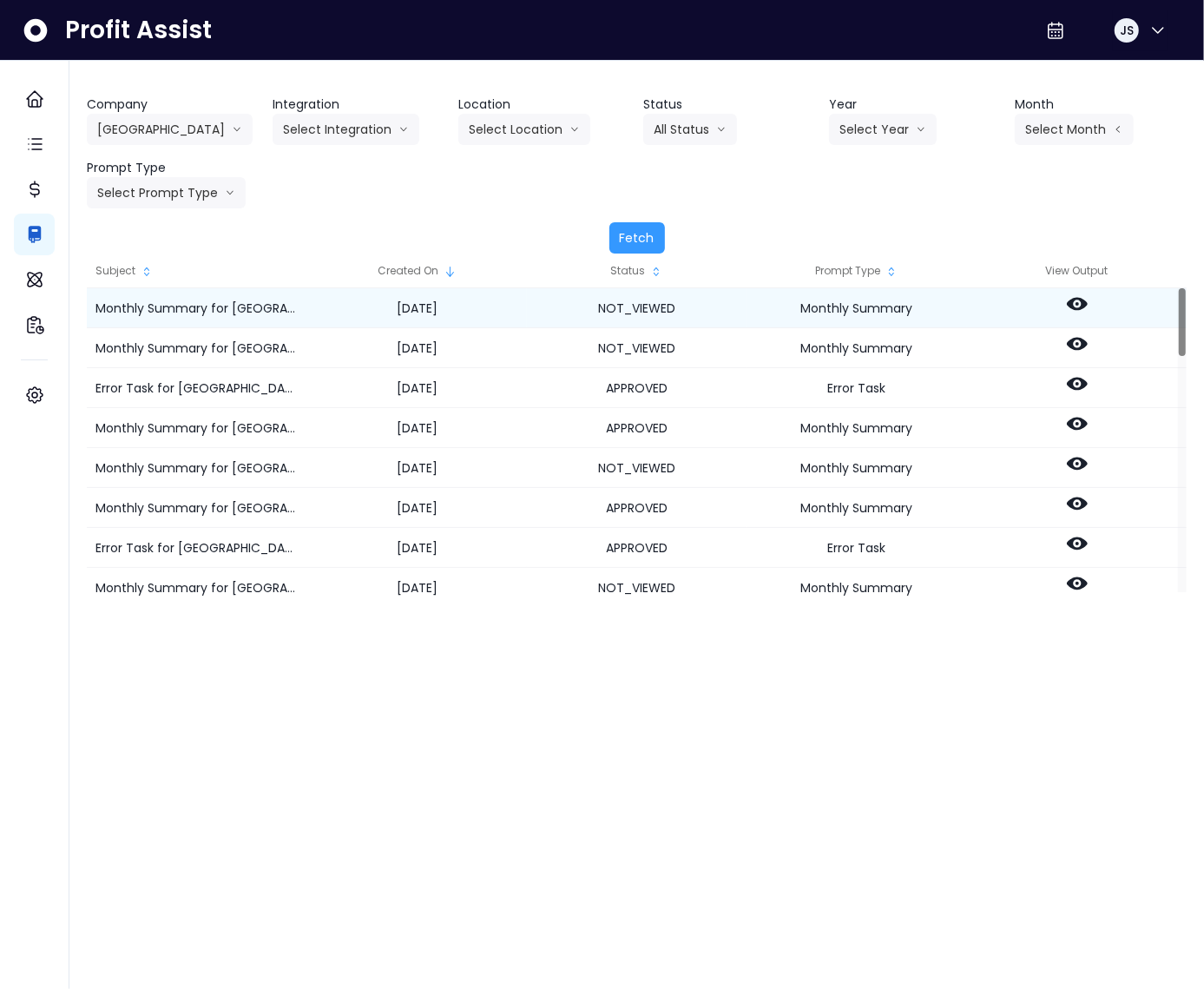
click at [1053, 314] on div at bounding box center [1078, 308] width 220 height 40
click at [1038, 316] on div at bounding box center [1078, 308] width 220 height 40
click at [1073, 308] on icon at bounding box center [1078, 303] width 21 height 13
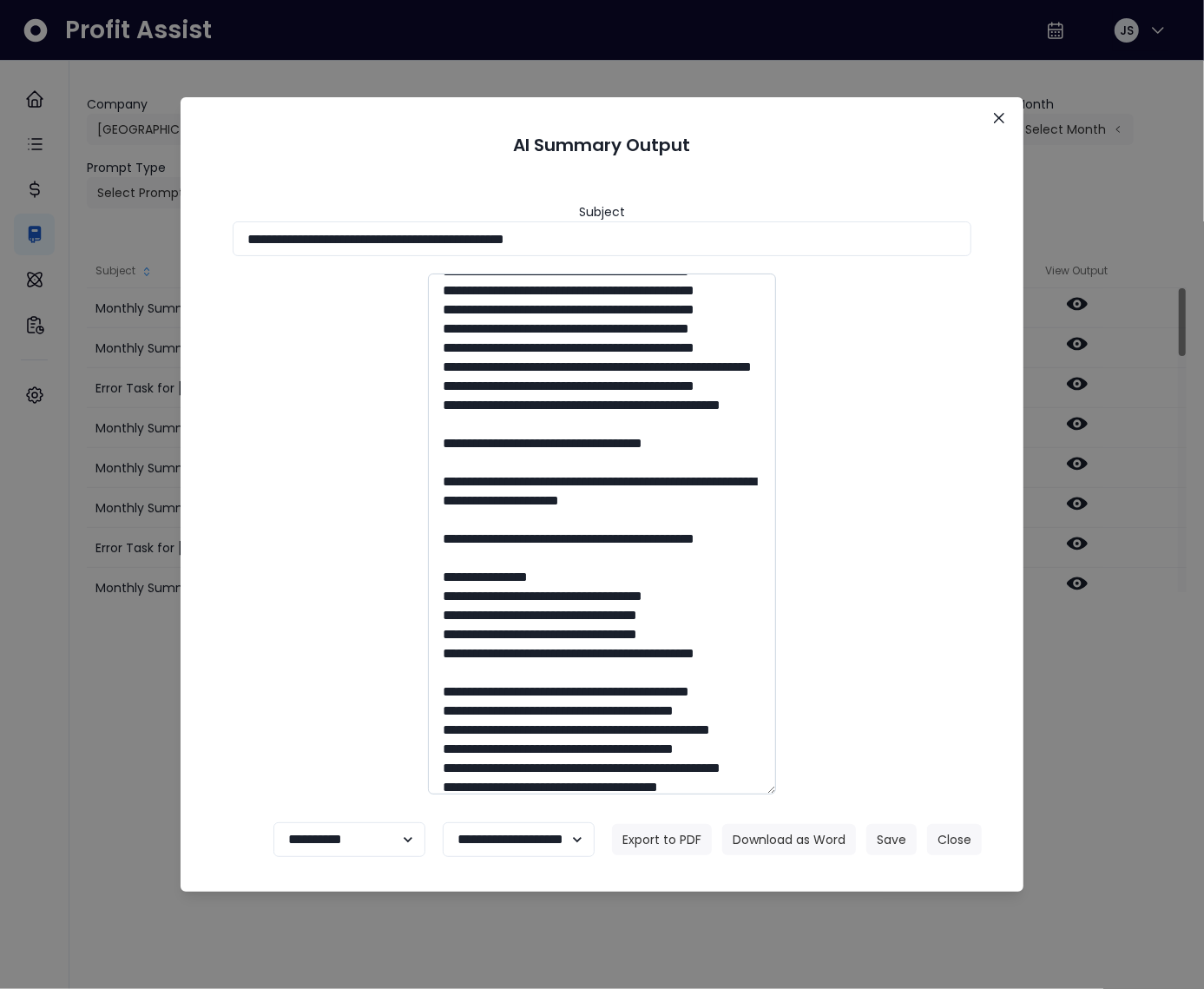
scroll to position [1902, 0]
